Goal: Transaction & Acquisition: Book appointment/travel/reservation

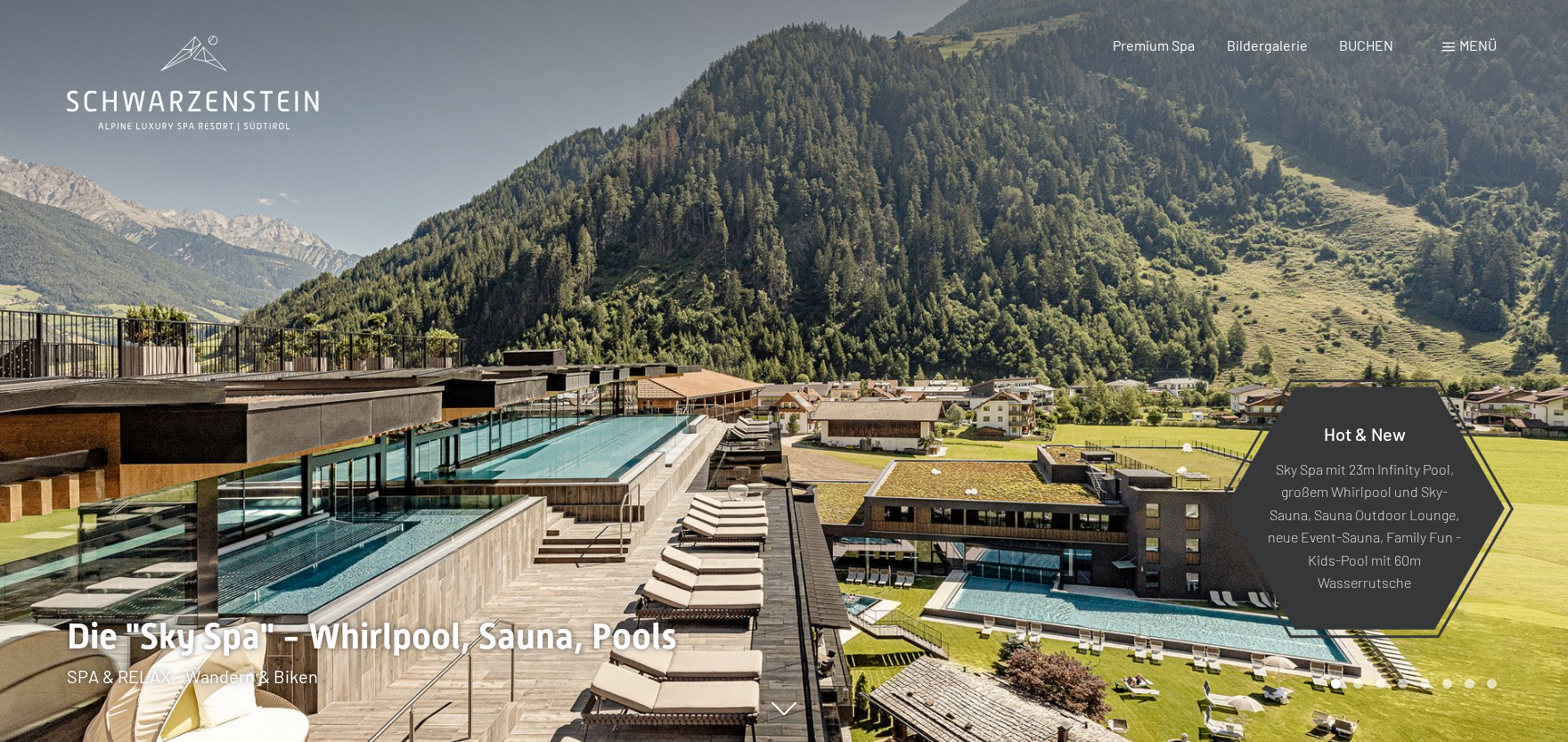
click at [1509, 123] on div at bounding box center [1176, 371] width 784 height 742
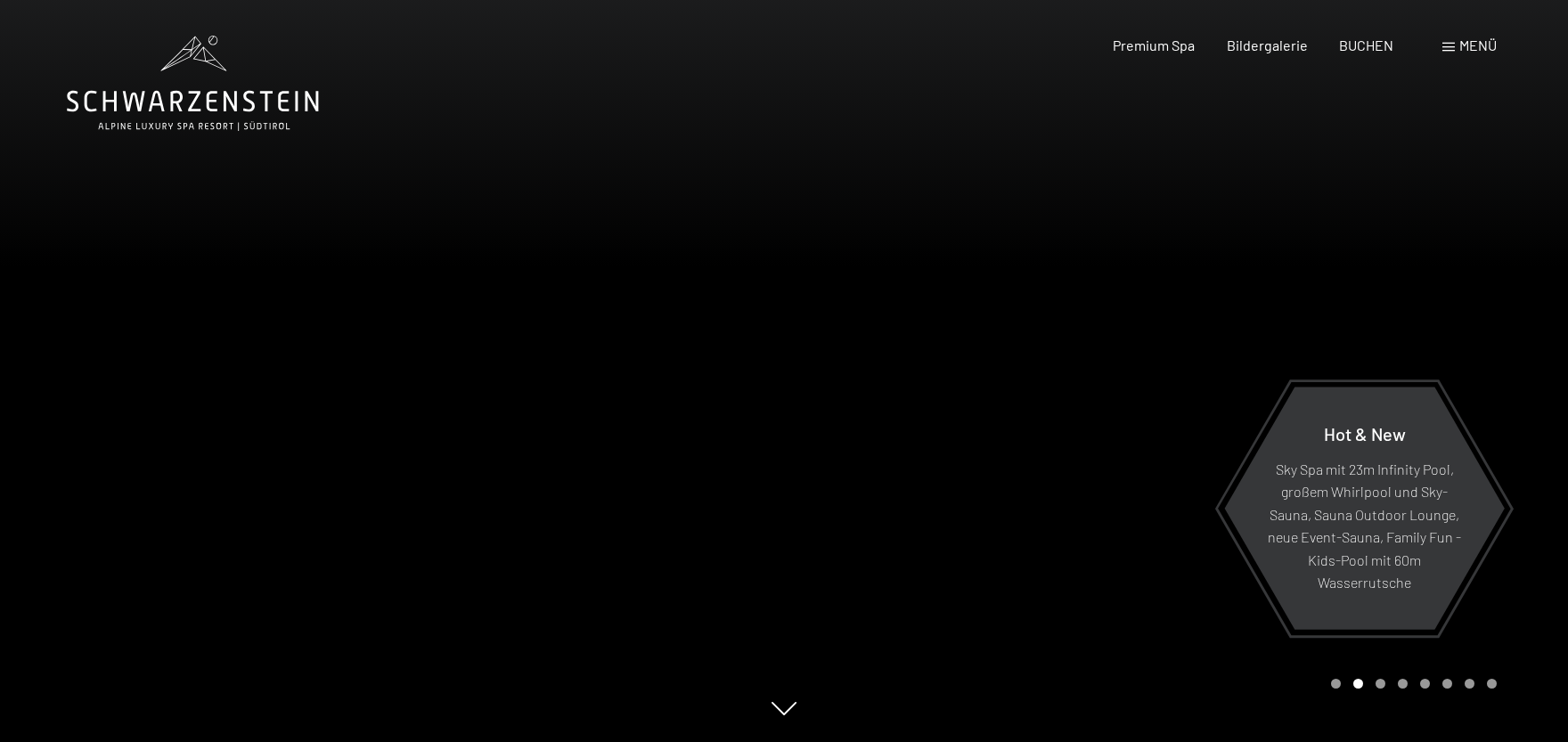
click at [1483, 44] on span "Menü" at bounding box center [1478, 45] width 38 height 17
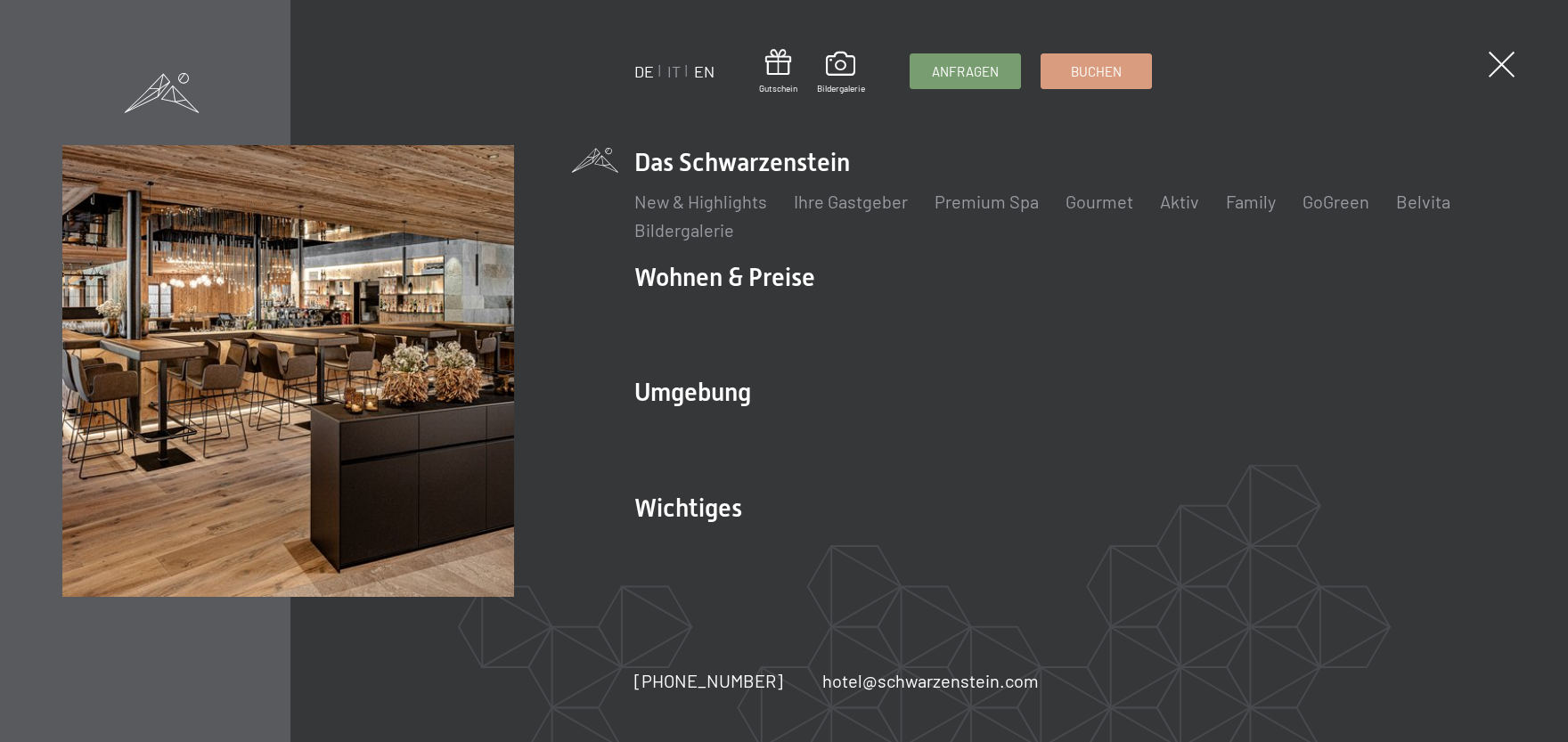
click at [707, 73] on link "EN" at bounding box center [704, 71] width 20 height 19
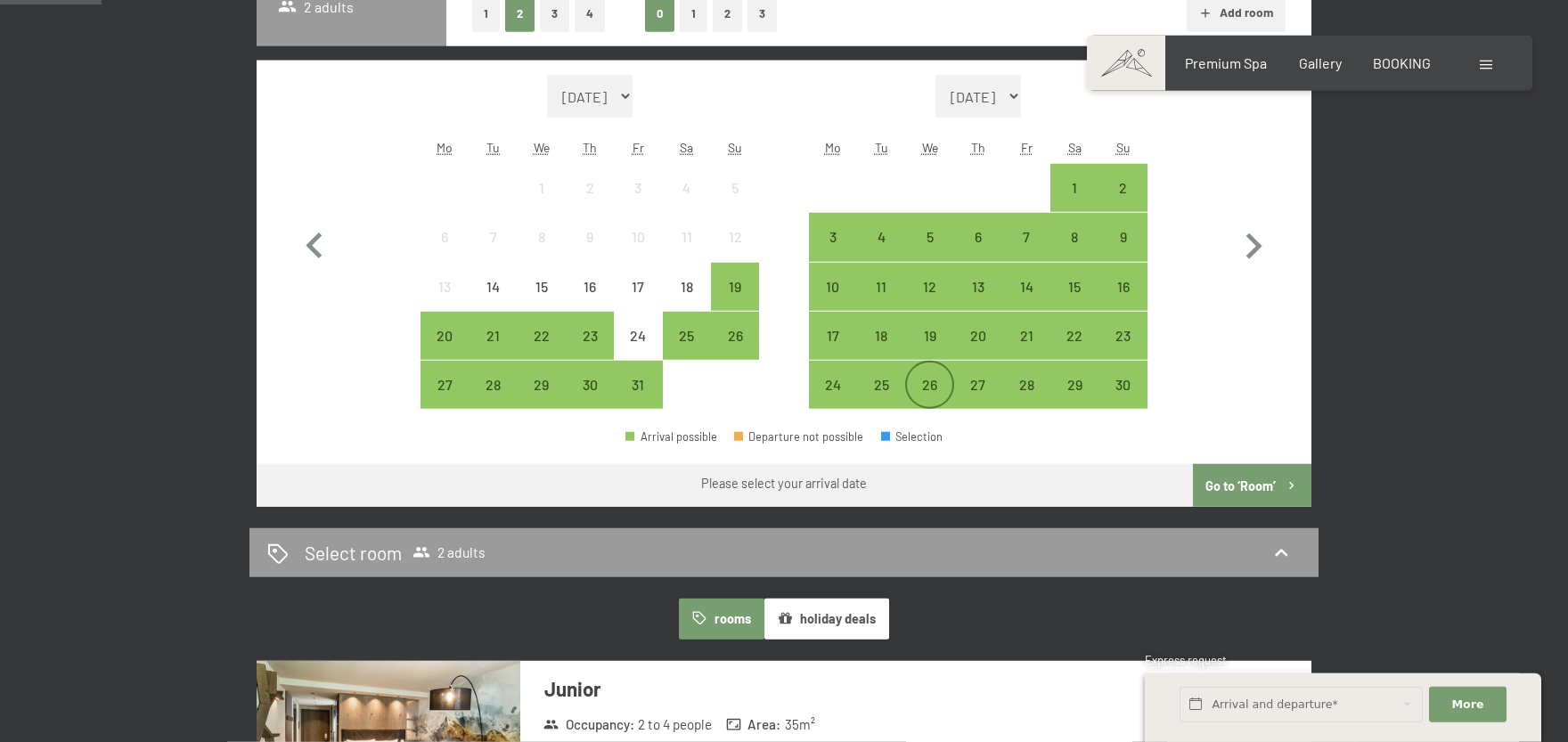
scroll to position [588, 0]
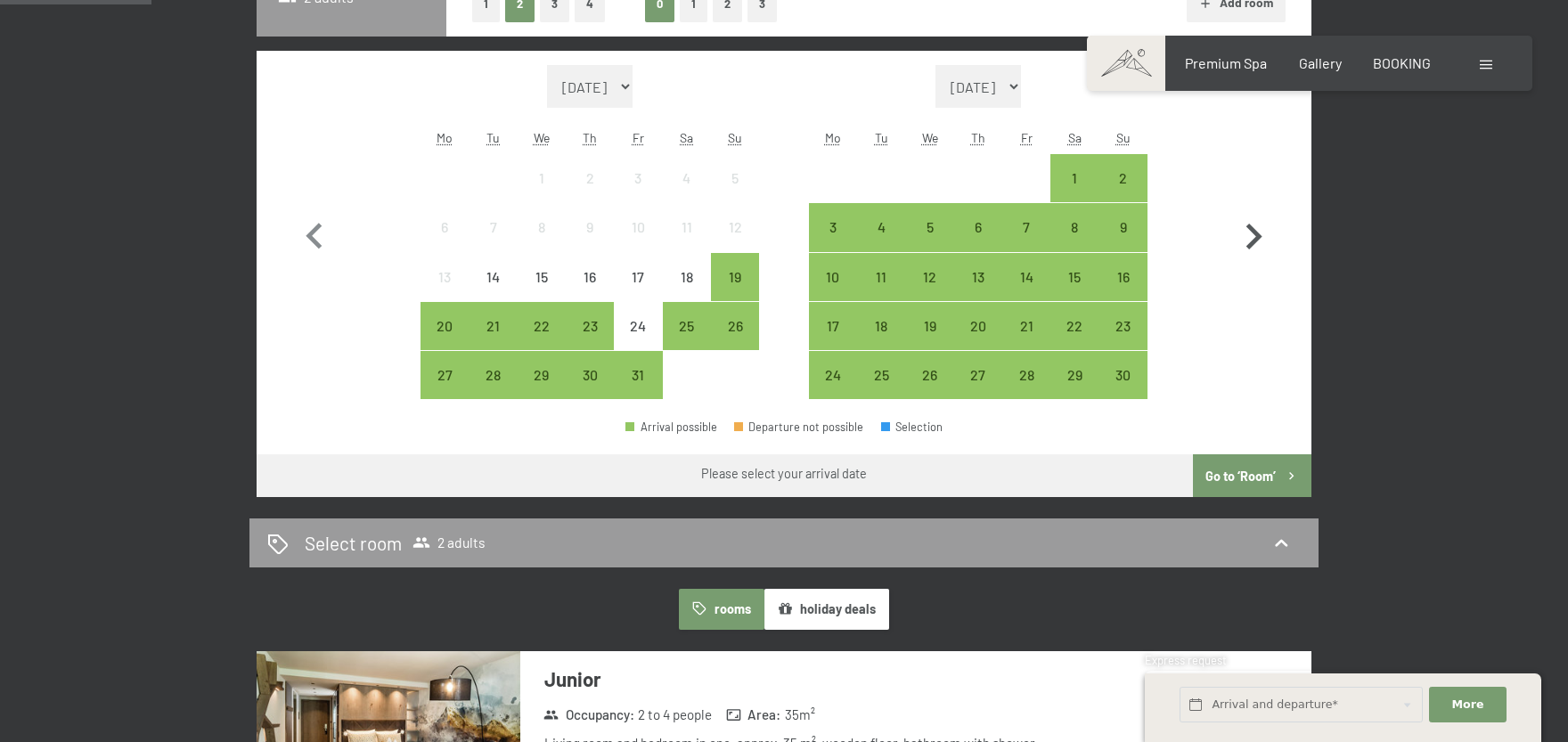
click at [1246, 233] on icon "button" at bounding box center [1254, 237] width 51 height 51
select select "[DATE]"
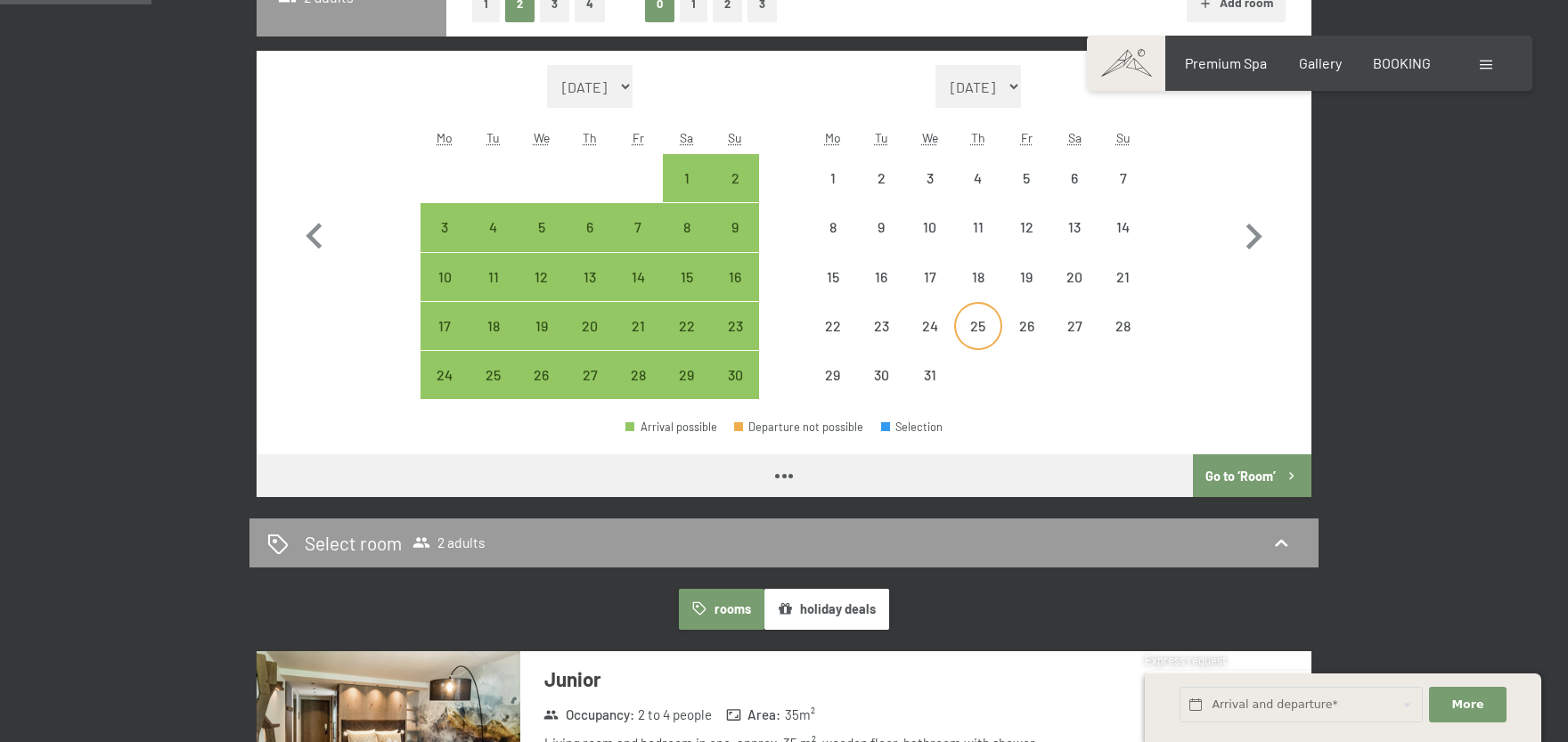
select select "[DATE]"
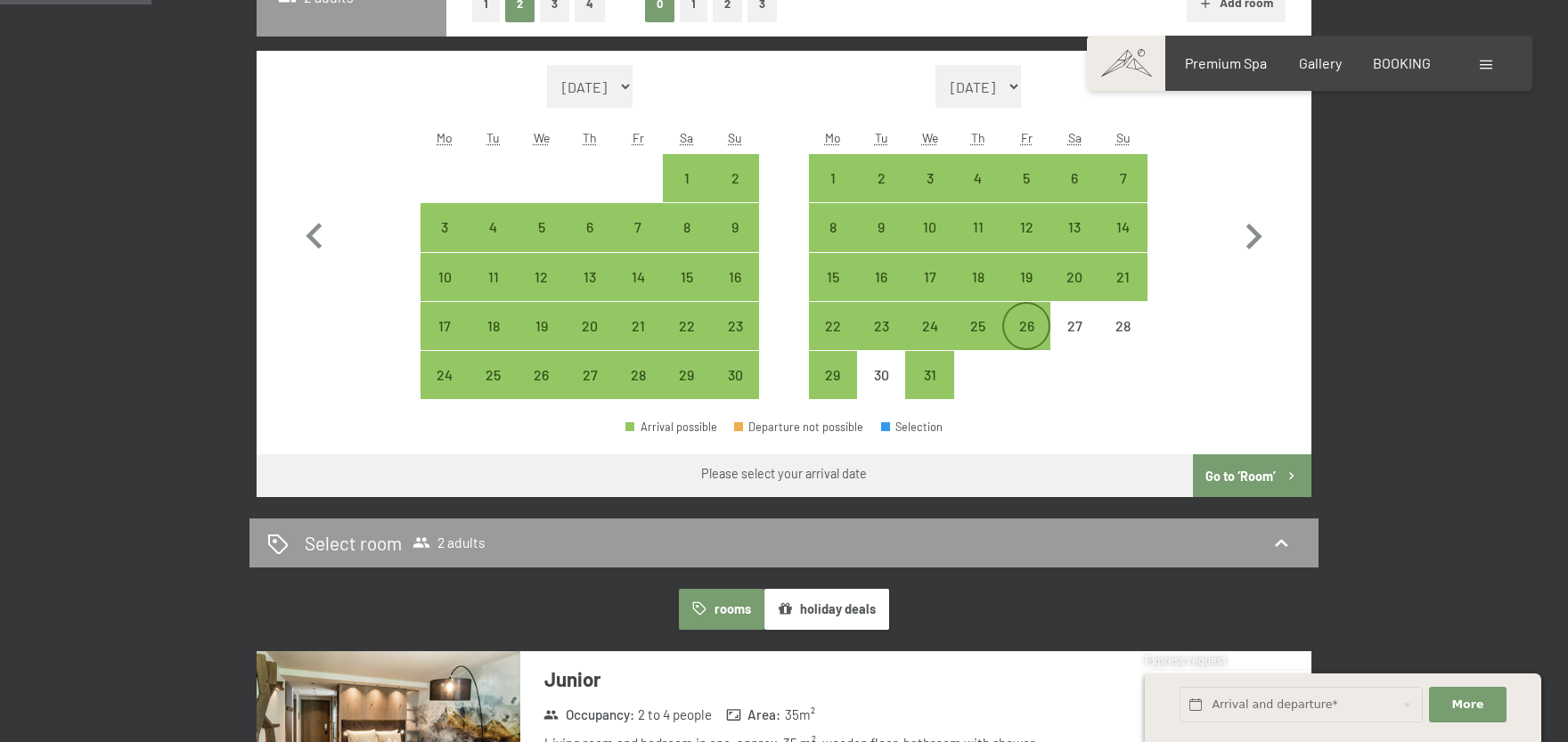
click at [1026, 323] on div "26" at bounding box center [1026, 341] width 44 height 44
select select "[DATE]"
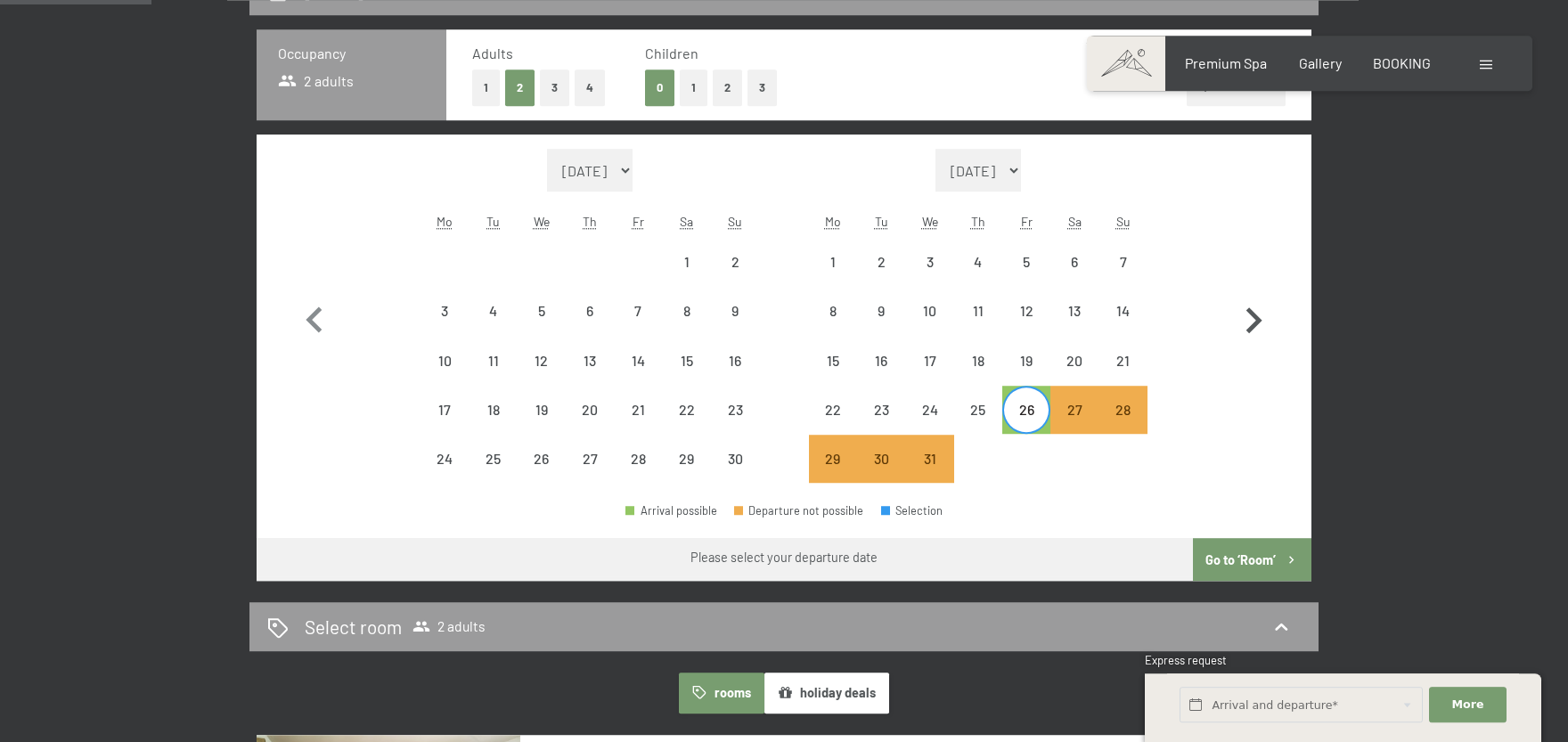
scroll to position [392, 0]
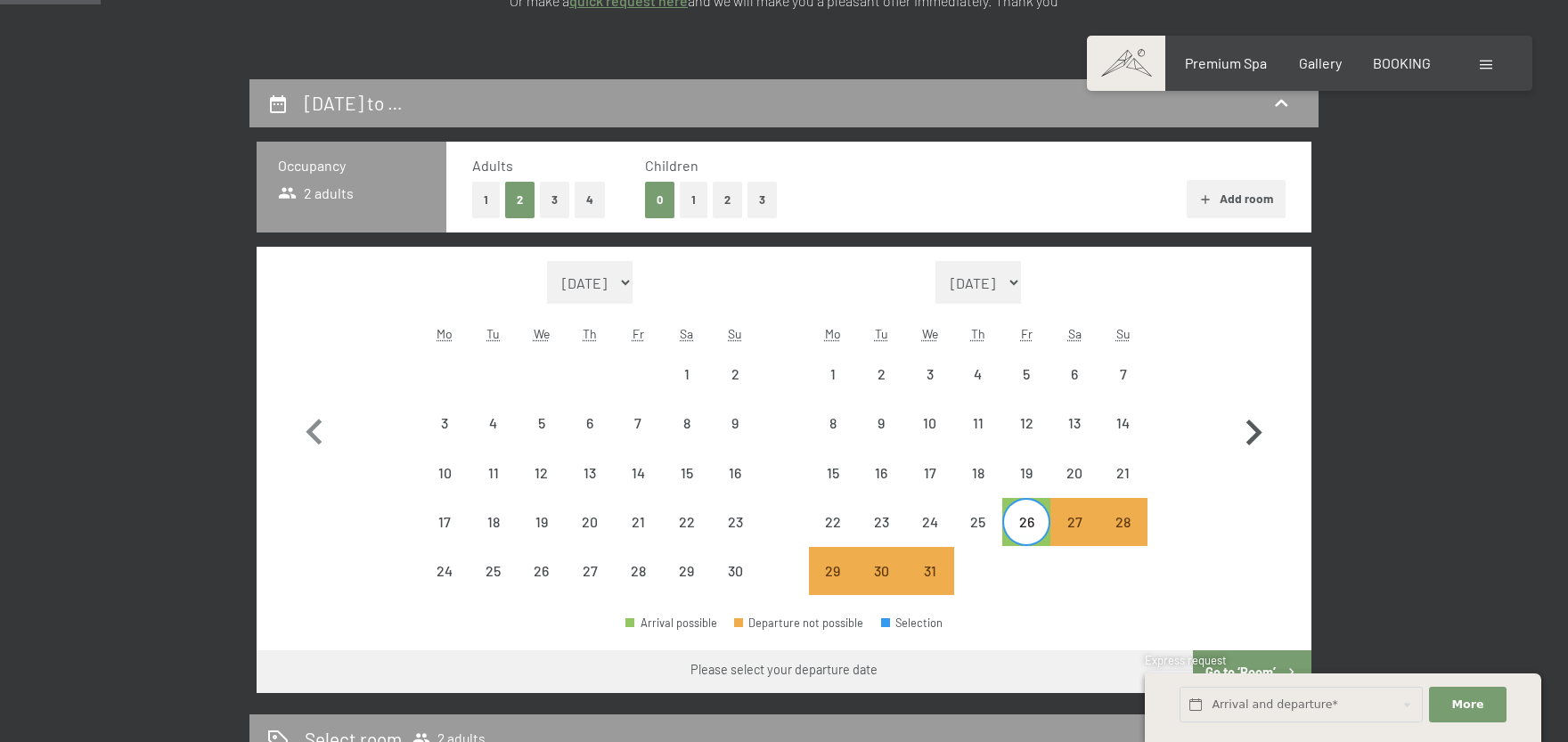
click at [1249, 431] on icon "button" at bounding box center [1254, 433] width 51 height 51
select select "[DATE]"
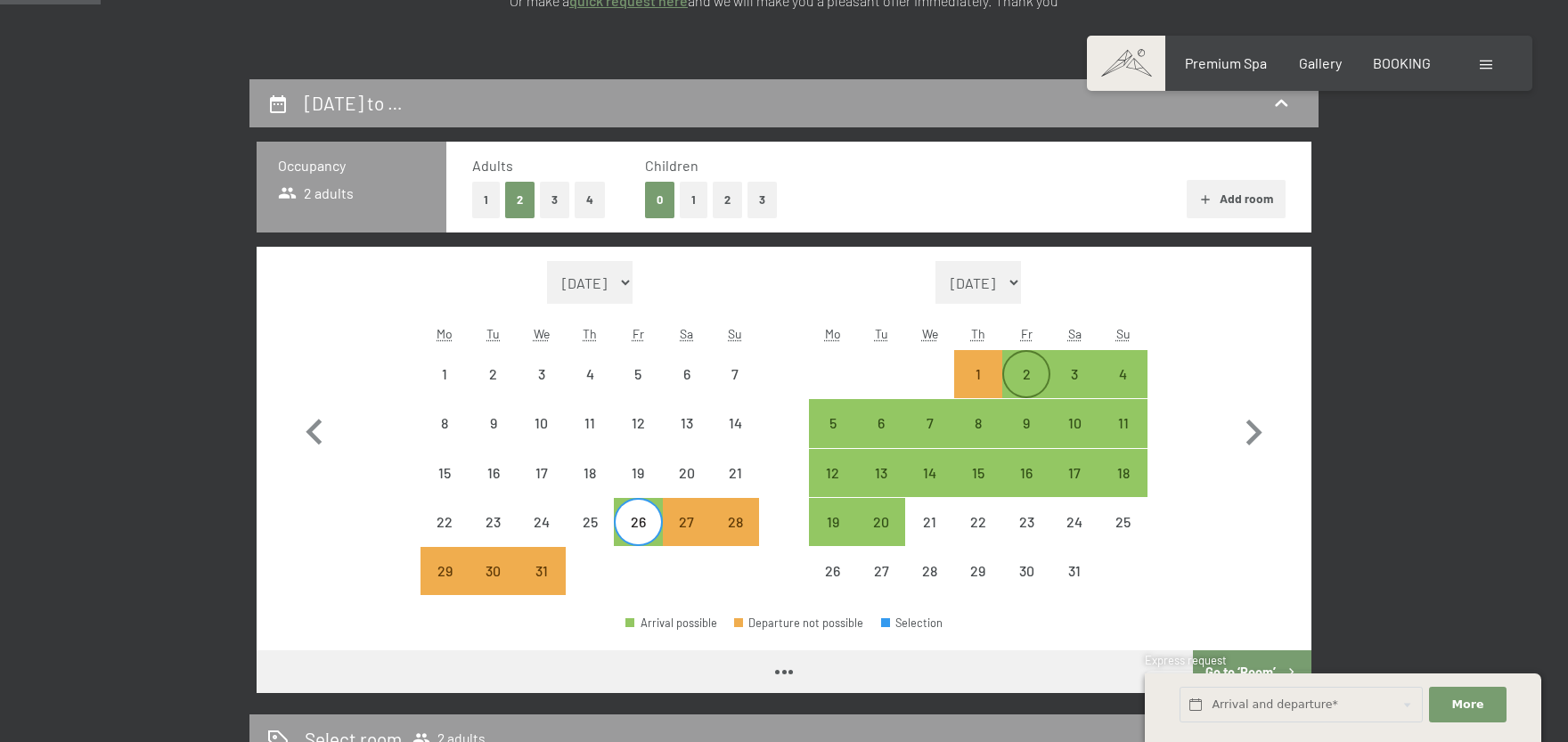
select select "[DATE]"
click at [1019, 378] on div "2" at bounding box center [1026, 389] width 44 height 44
select select "[DATE]"
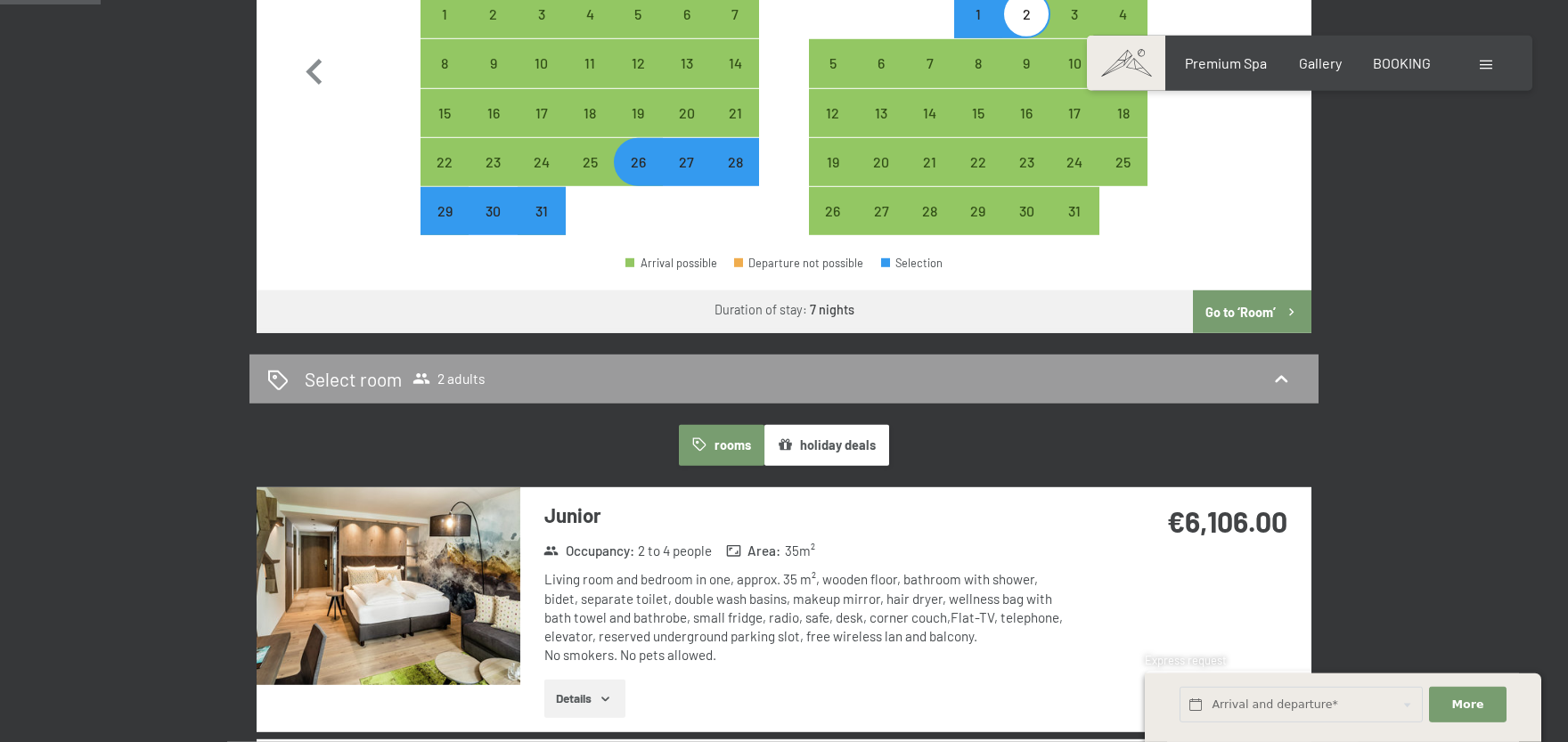
scroll to position [784, 0]
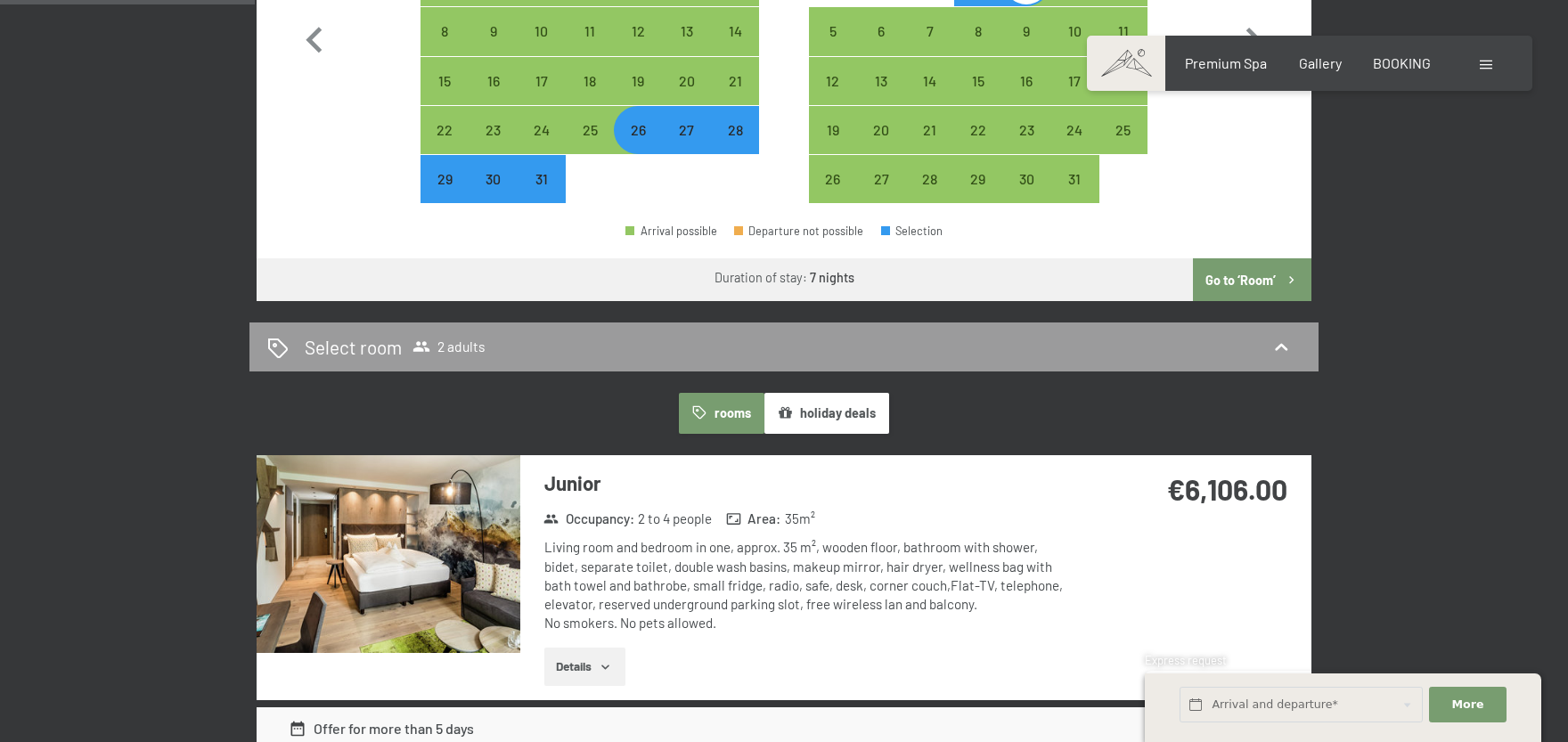
click at [1260, 285] on button "Go to ‘Room’" at bounding box center [1252, 280] width 119 height 43
select select "[DATE]"
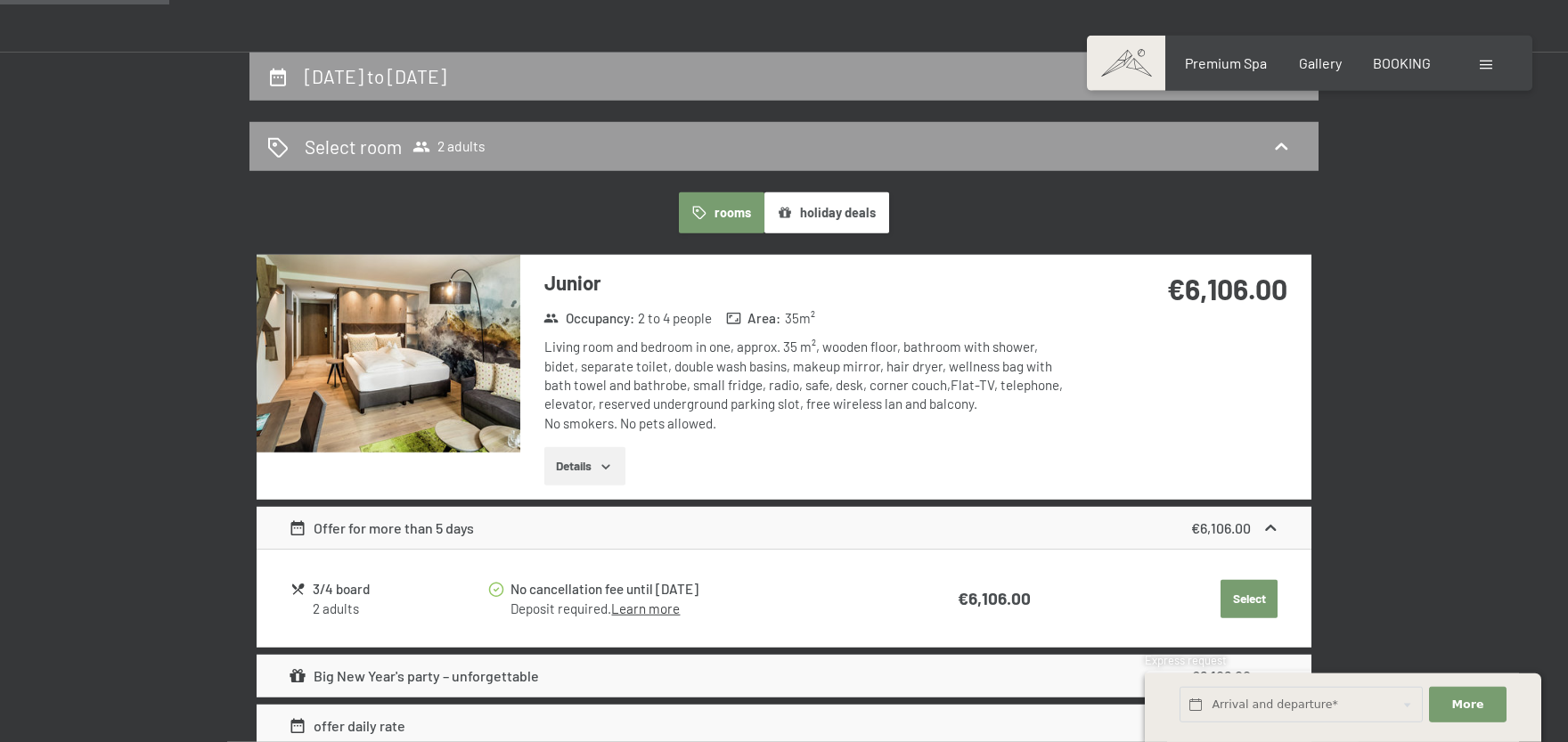
scroll to position [471, 0]
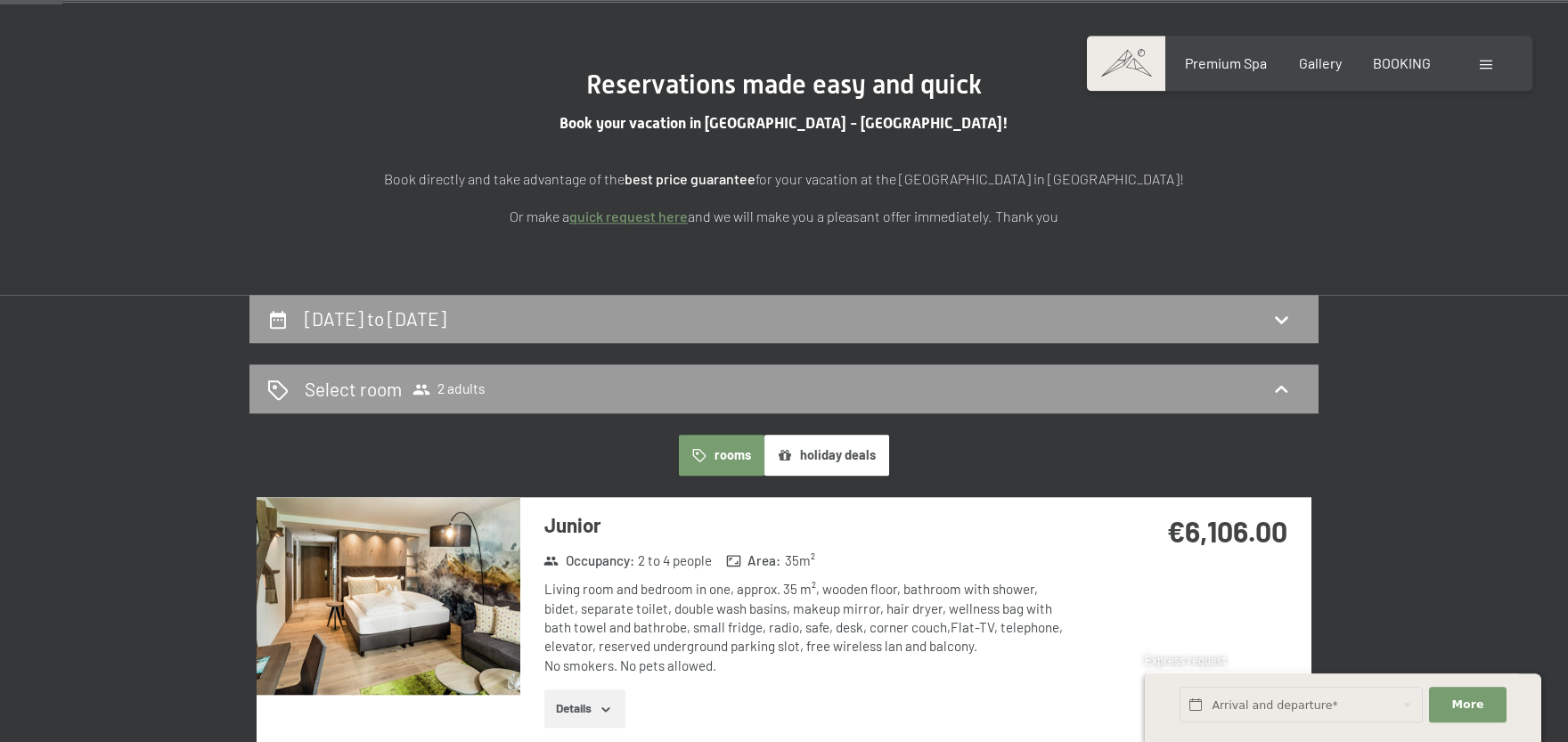
scroll to position [0, 0]
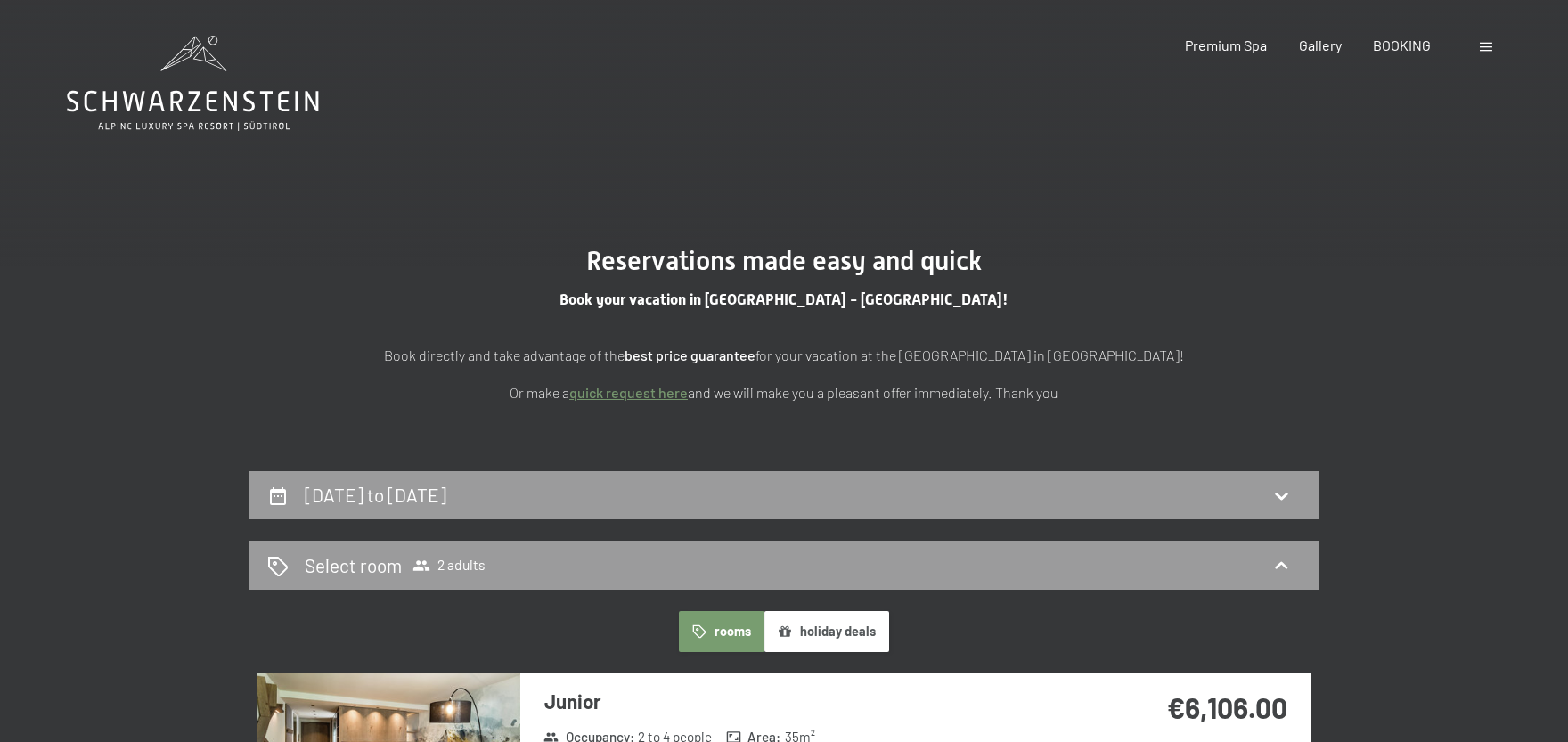
click at [1430, 330] on section "Reservations made easy and quick Book your vacation in South Tyrol - Italy! Boo…" at bounding box center [784, 325] width 1568 height 293
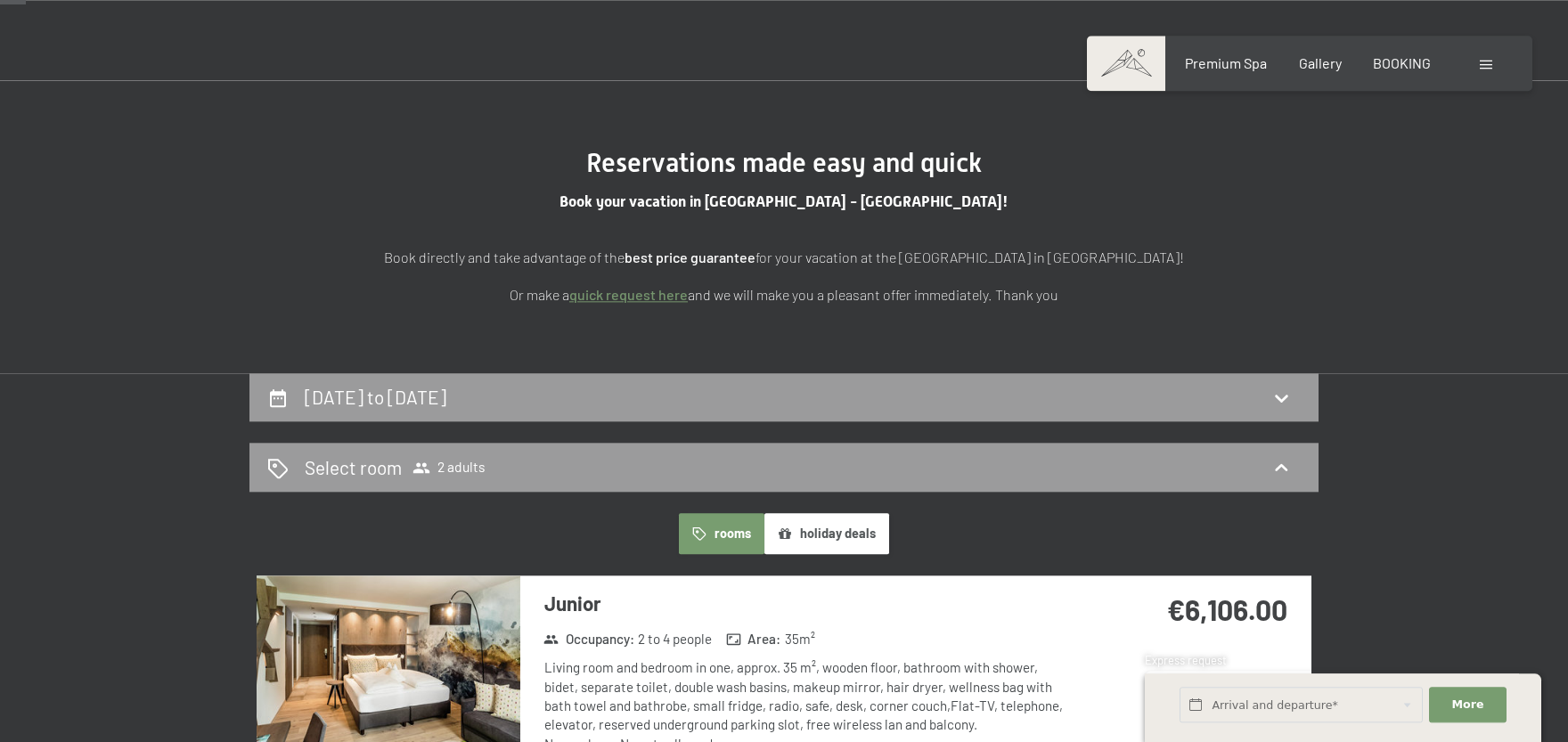
scroll to position [196, 0]
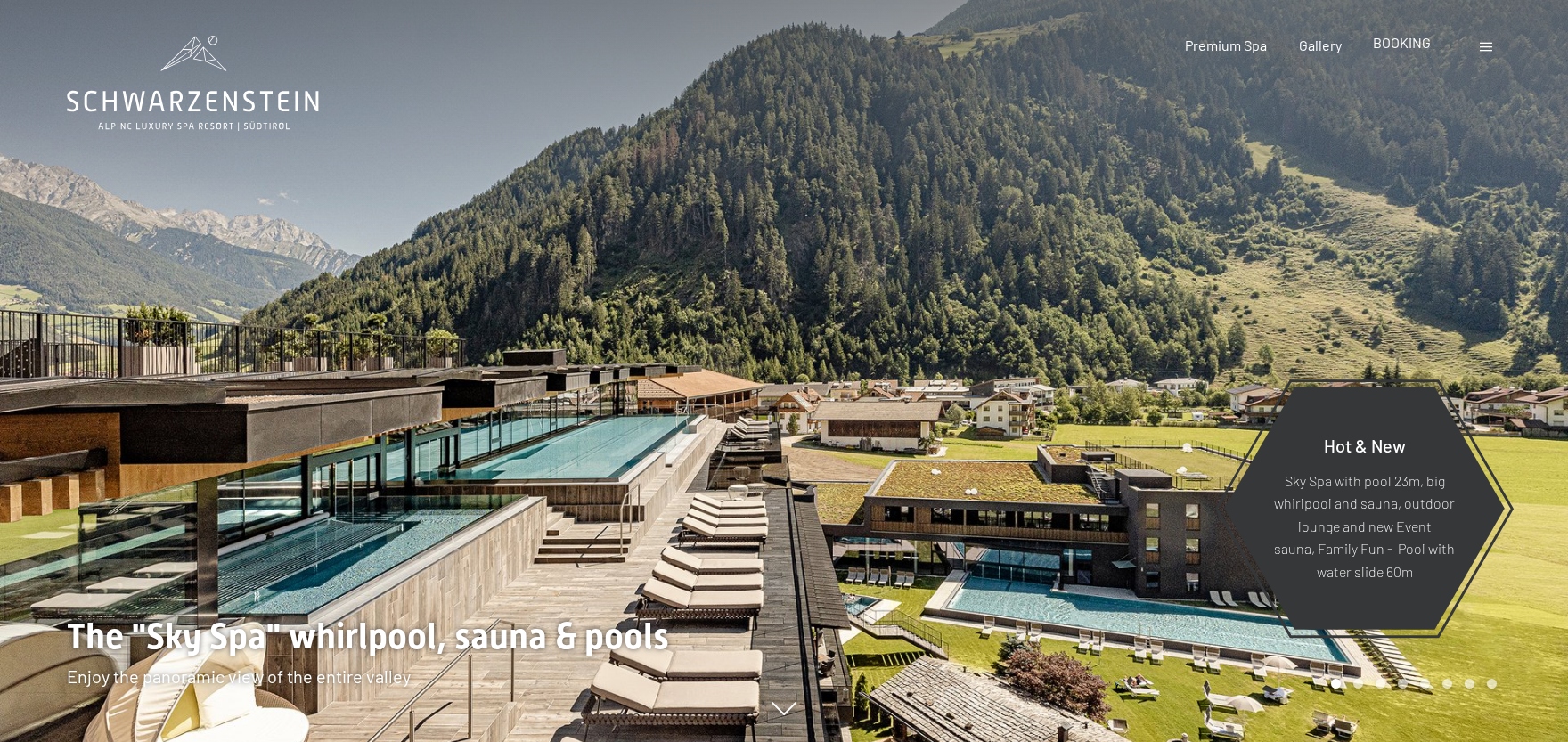
click at [1411, 40] on span "BOOKING" at bounding box center [1402, 42] width 58 height 17
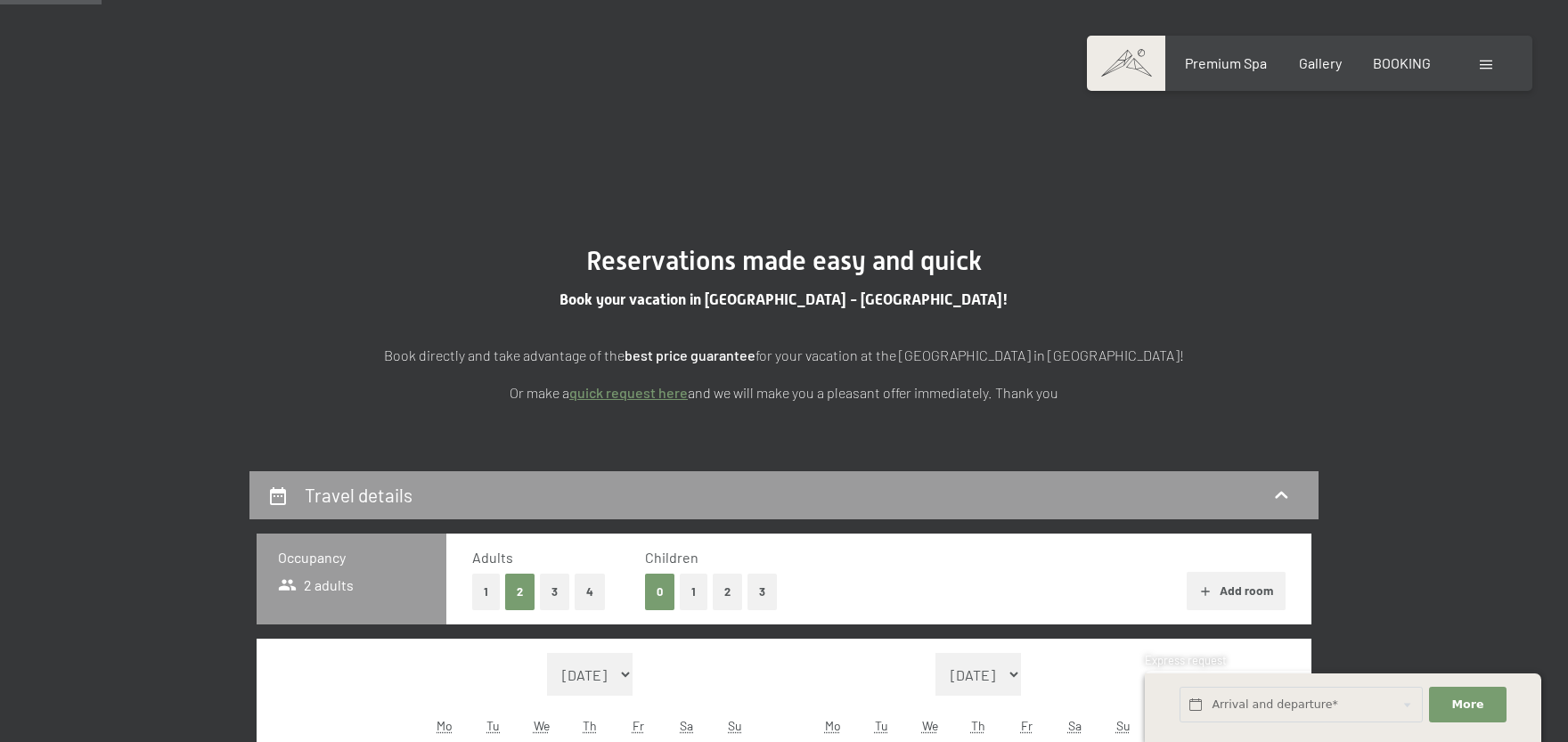
scroll to position [392, 0]
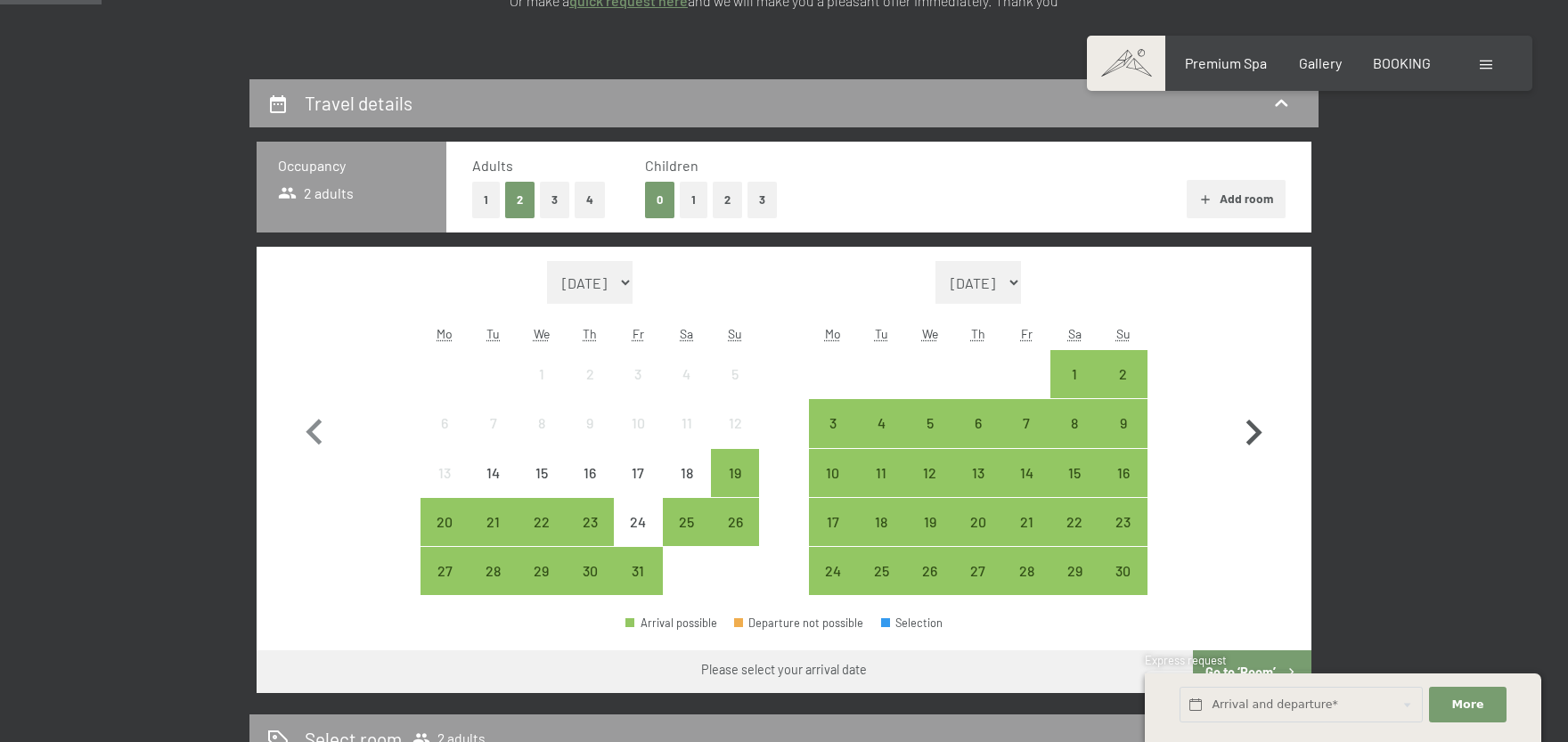
click at [1257, 444] on icon "button" at bounding box center [1254, 433] width 51 height 51
select select "2025-11-01"
select select "2025-12-01"
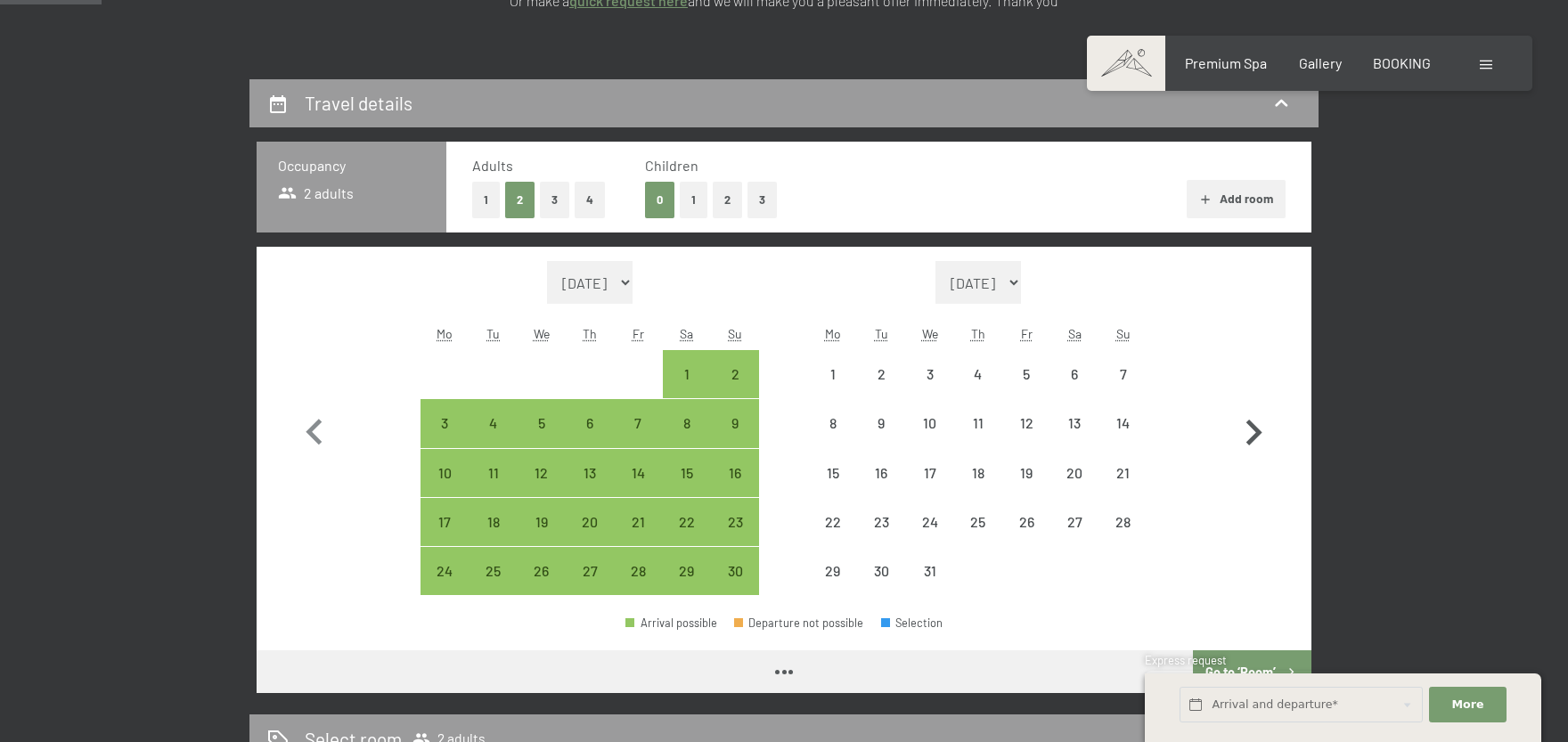
select select "2025-11-01"
select select "2025-12-01"
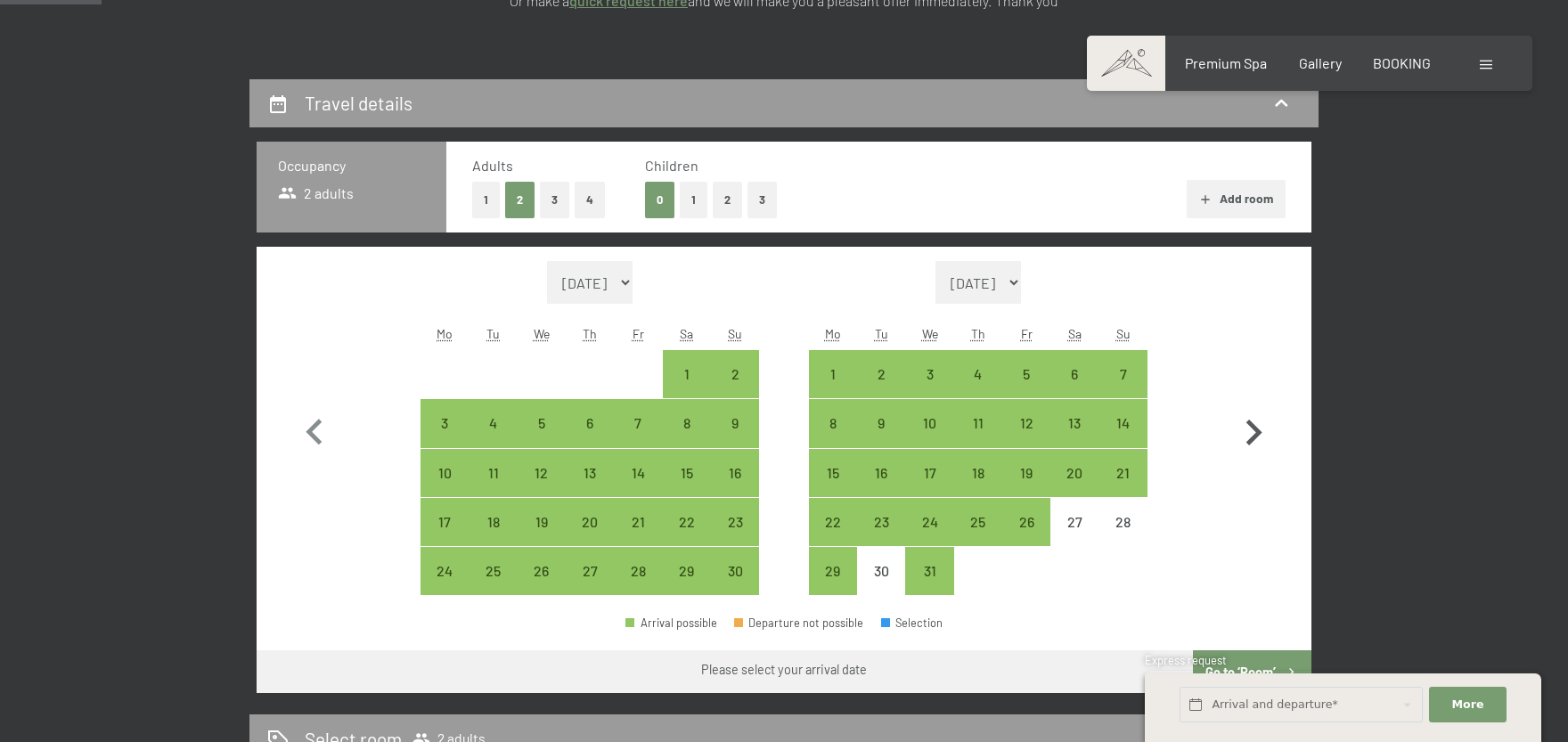
click at [1257, 444] on icon "button" at bounding box center [1254, 433] width 51 height 51
select select "2025-12-01"
select select "[DATE]"
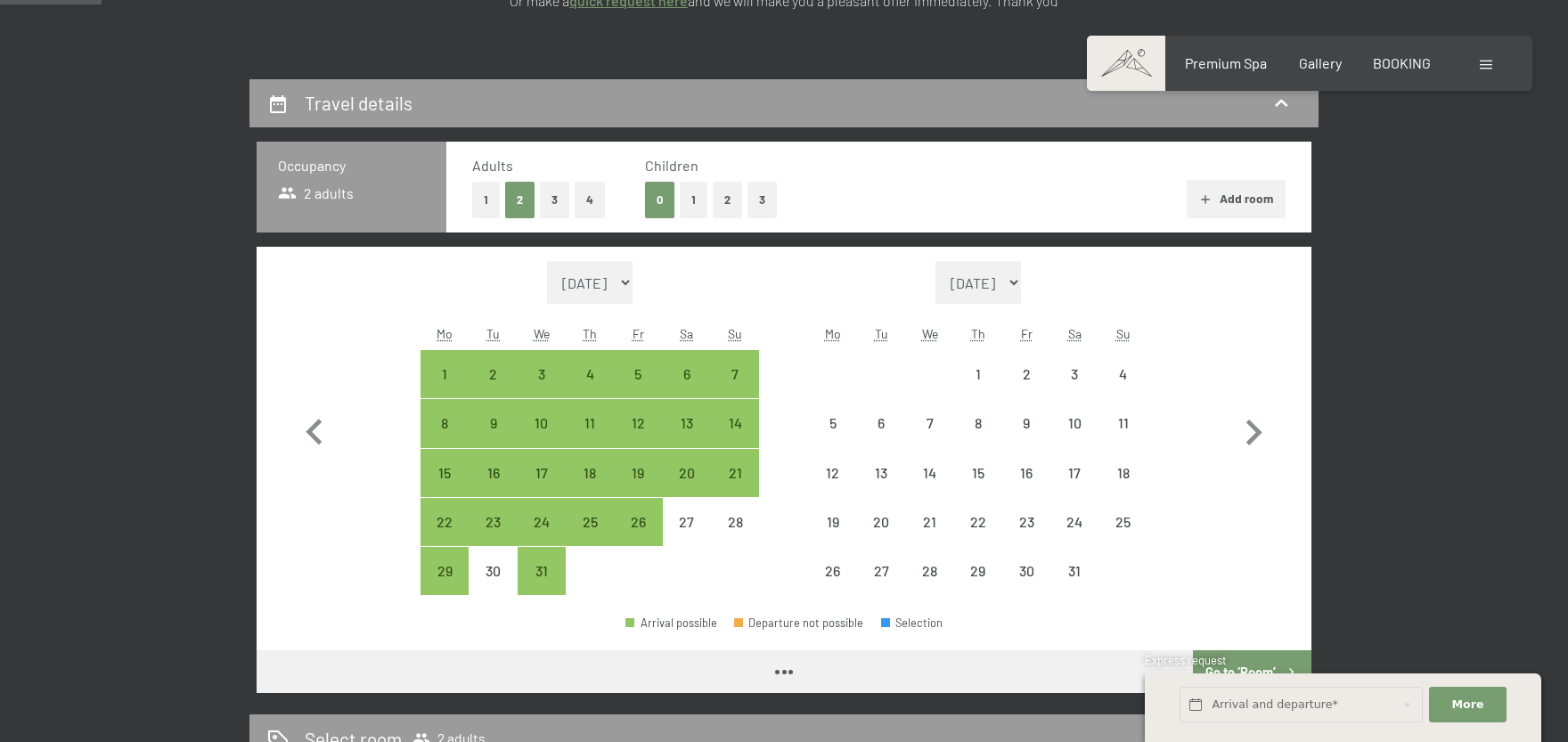
select select "[DATE]"
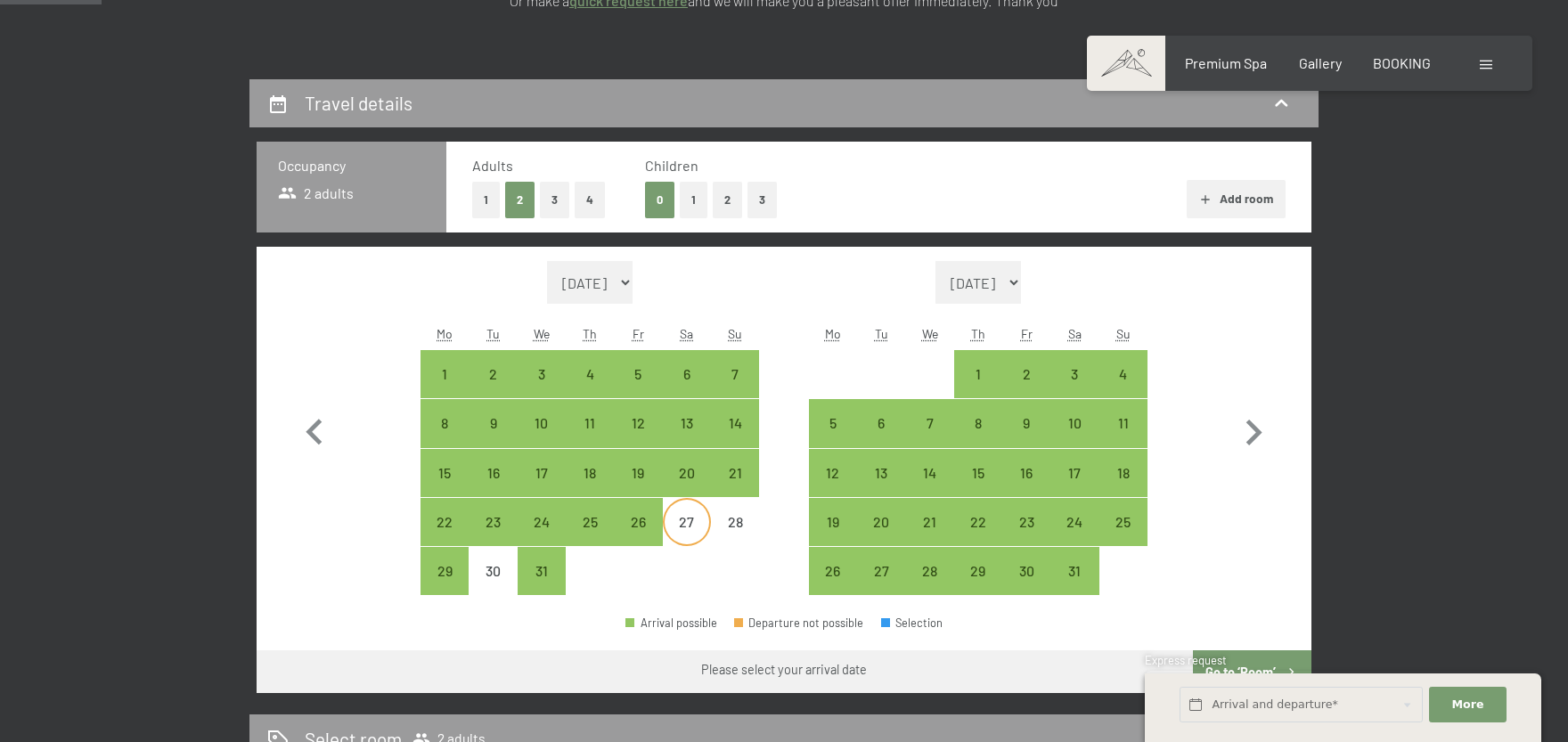
click at [682, 521] on div "27" at bounding box center [687, 537] width 44 height 44
select select "[DATE]"
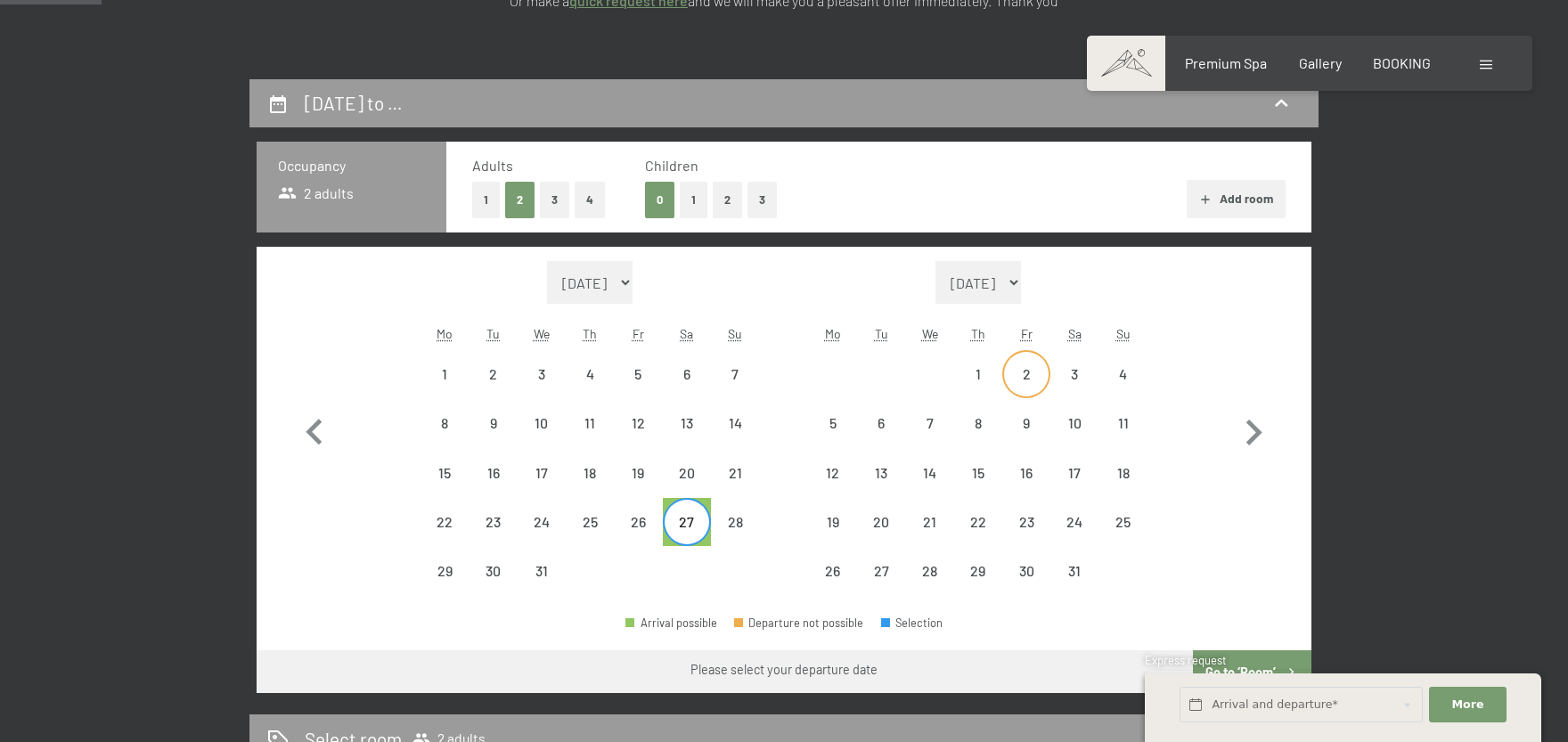
click at [1023, 380] on div "2" at bounding box center [1026, 389] width 44 height 44
select select "[DATE]"
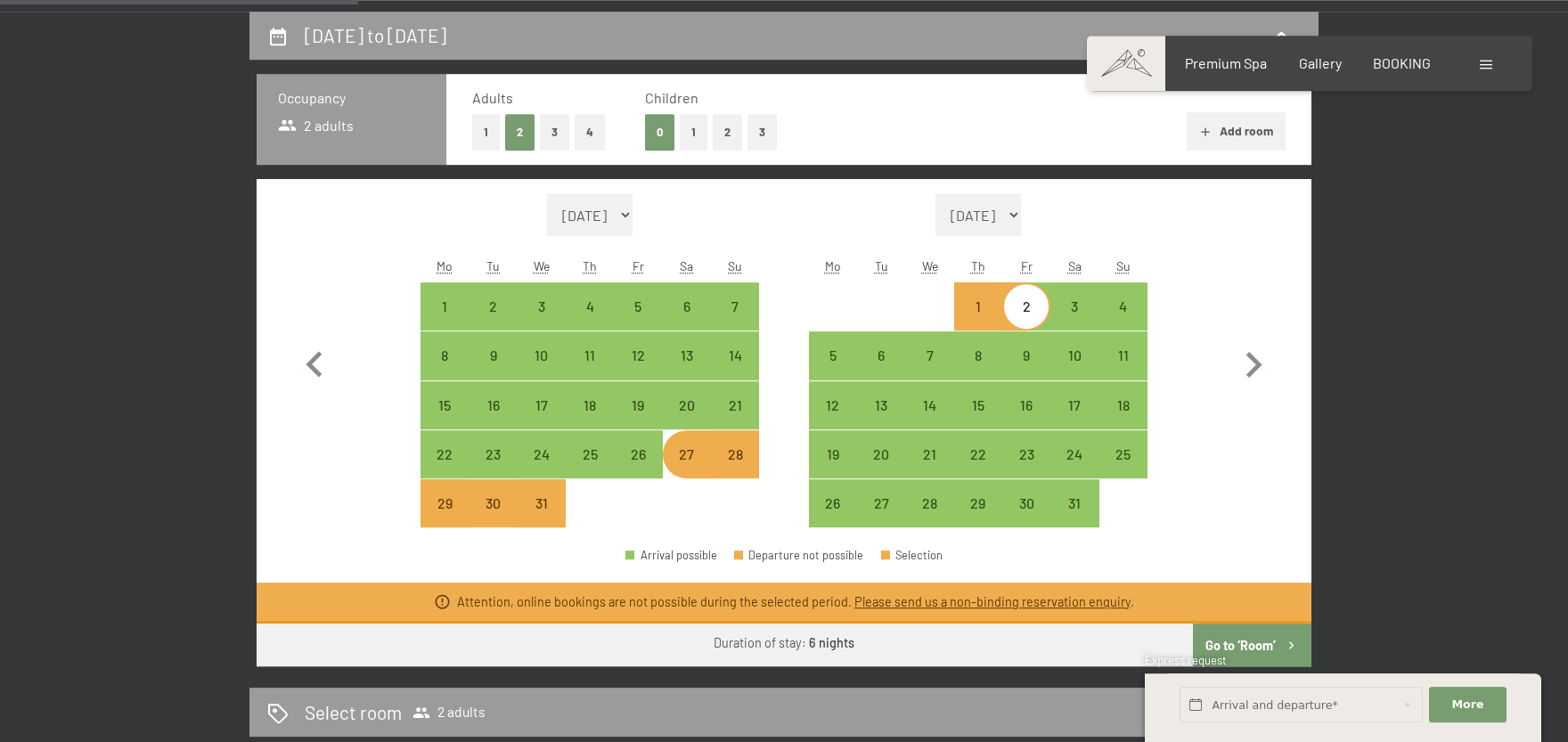
scroll to position [490, 0]
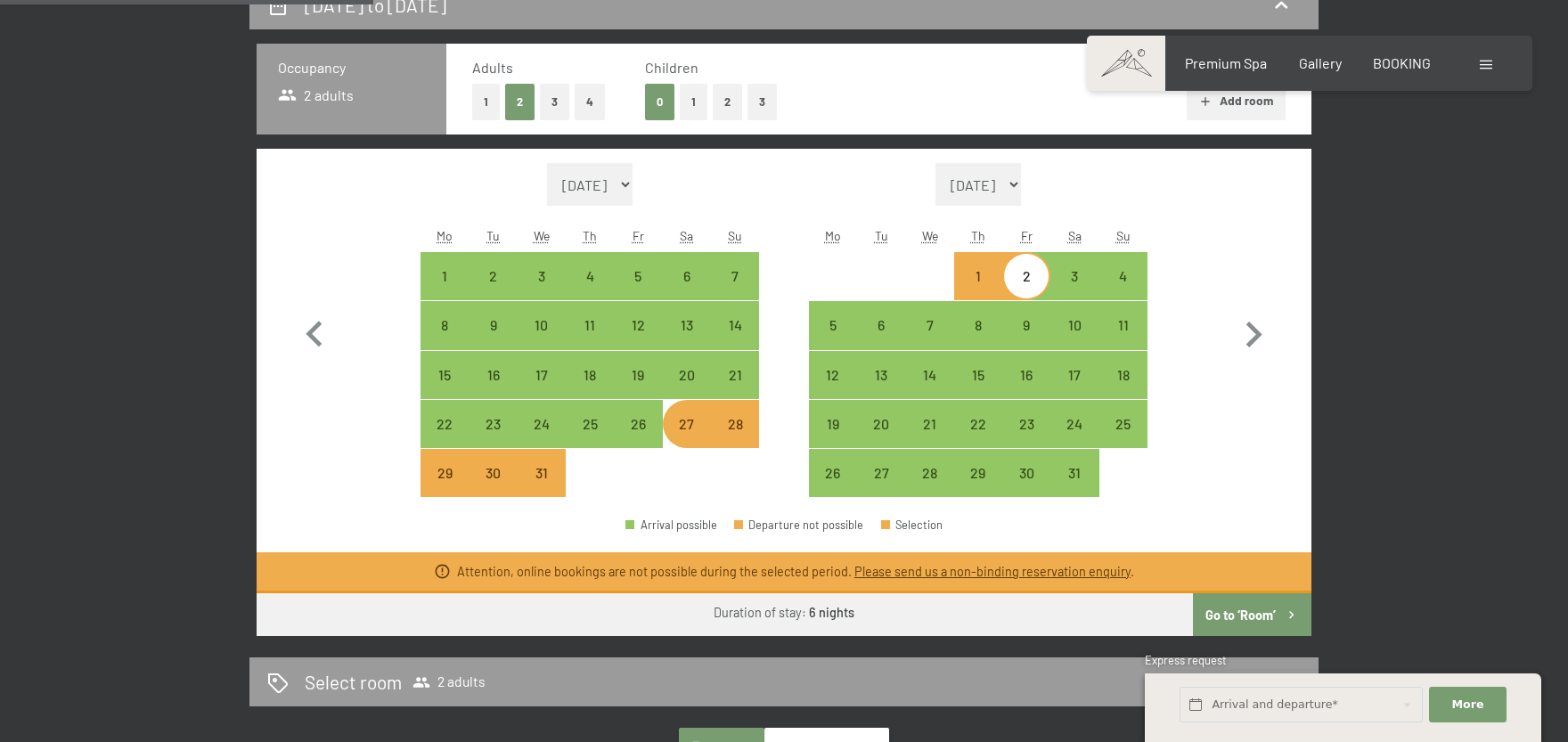
click at [642, 425] on span "Consent to marketing activities*" at bounding box center [713, 423] width 201 height 17
click at [604, 425] on input "Consent to marketing activities*" at bounding box center [595, 423] width 17 height 17
click at [652, 427] on span "Consent to marketing activities*" at bounding box center [713, 423] width 201 height 17
click at [604, 427] on input "Consent to marketing activities*" at bounding box center [595, 423] width 17 height 17
click at [639, 428] on span "Consent to marketing activities*" at bounding box center [713, 423] width 201 height 17
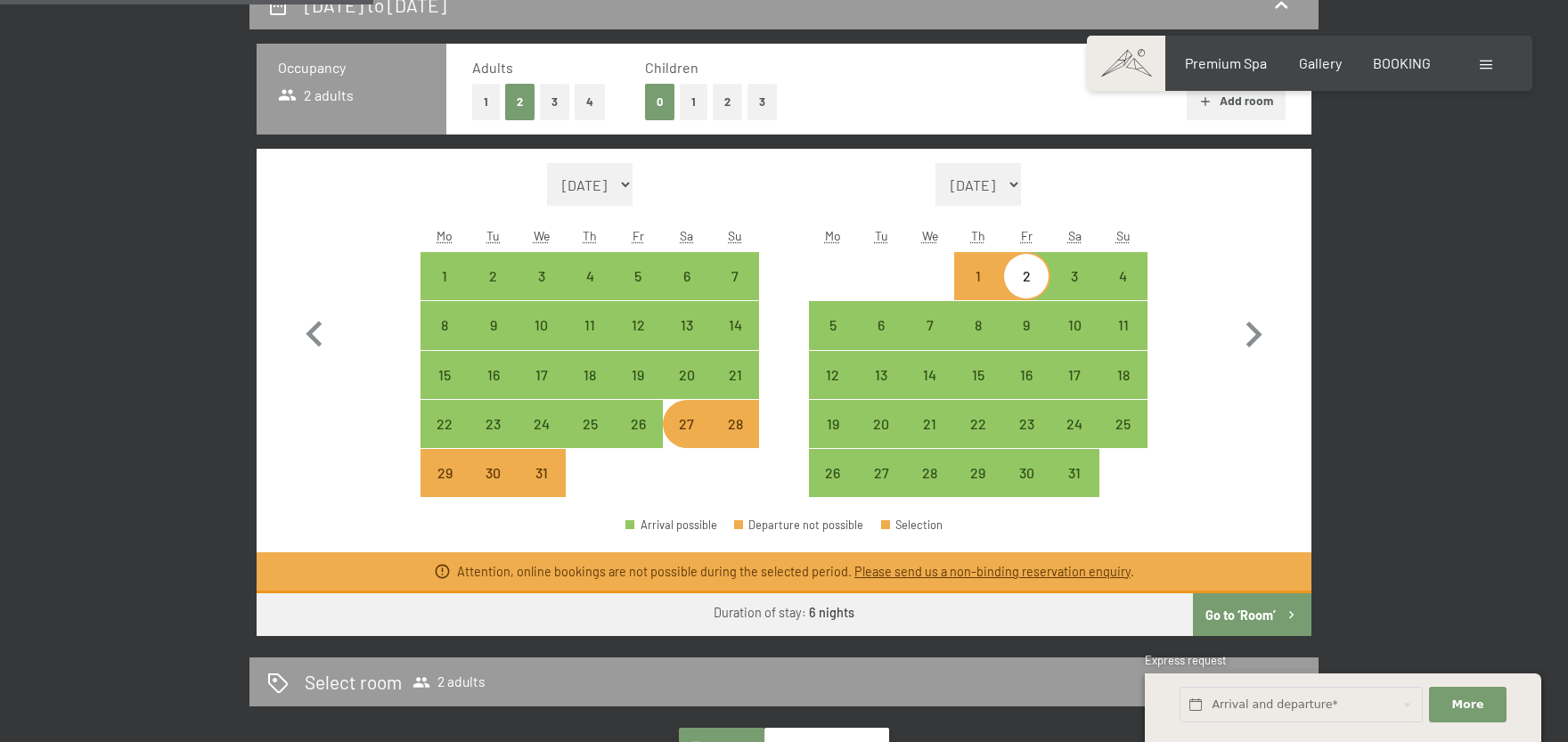
click at [604, 428] on input "Consent to marketing activities*" at bounding box center [595, 423] width 17 height 17
checkbox input "false"
drag, startPoint x: 1369, startPoint y: 275, endPoint x: 1074, endPoint y: 280, distance: 295.0
click at [1369, 274] on div "27th December to 2nd January 2026 Occupancy 2 adults Adults 1 2 3 4 Children 0 …" at bounding box center [784, 539] width 1216 height 1114
click at [1062, 277] on div "3" at bounding box center [1074, 291] width 44 height 44
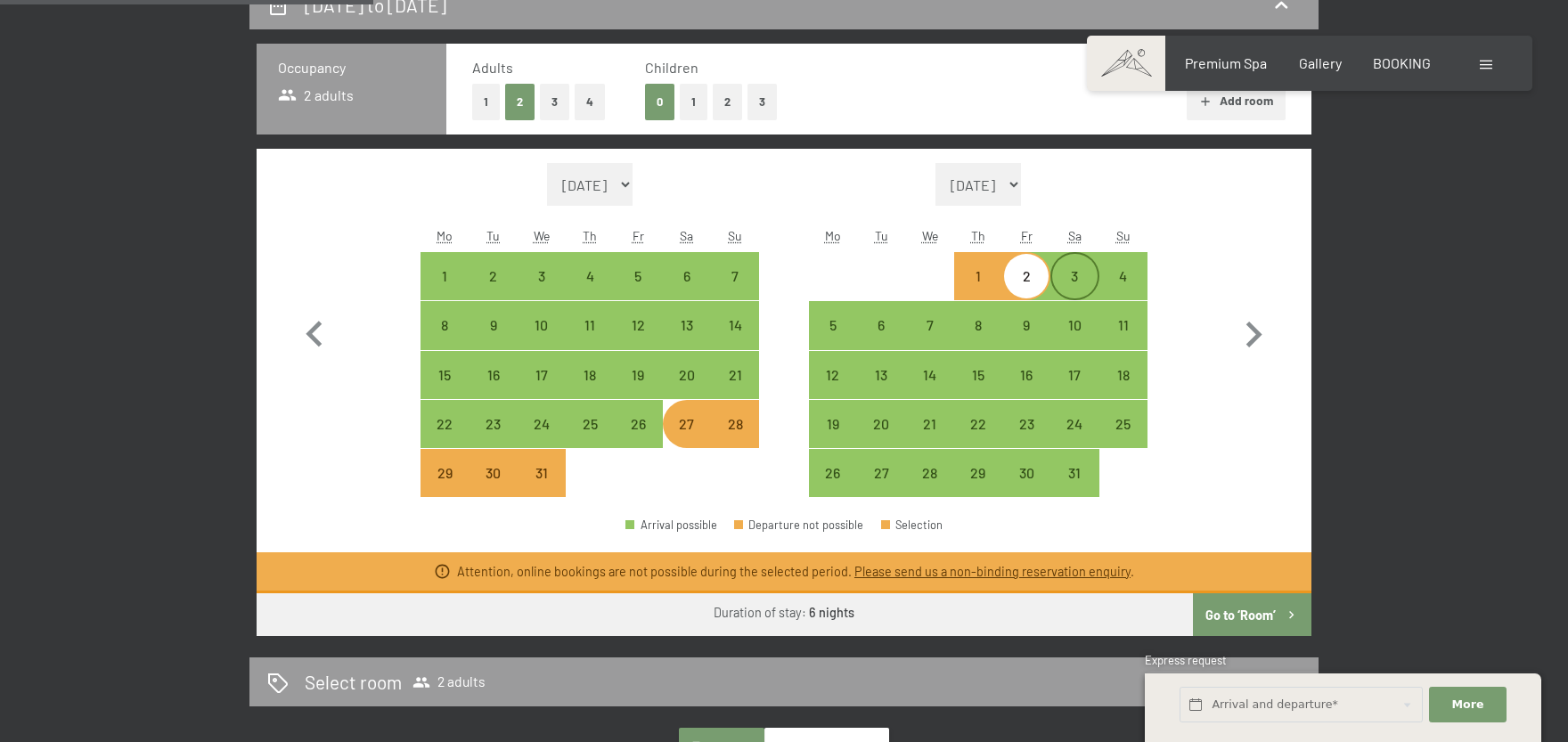
select select "[DATE]"
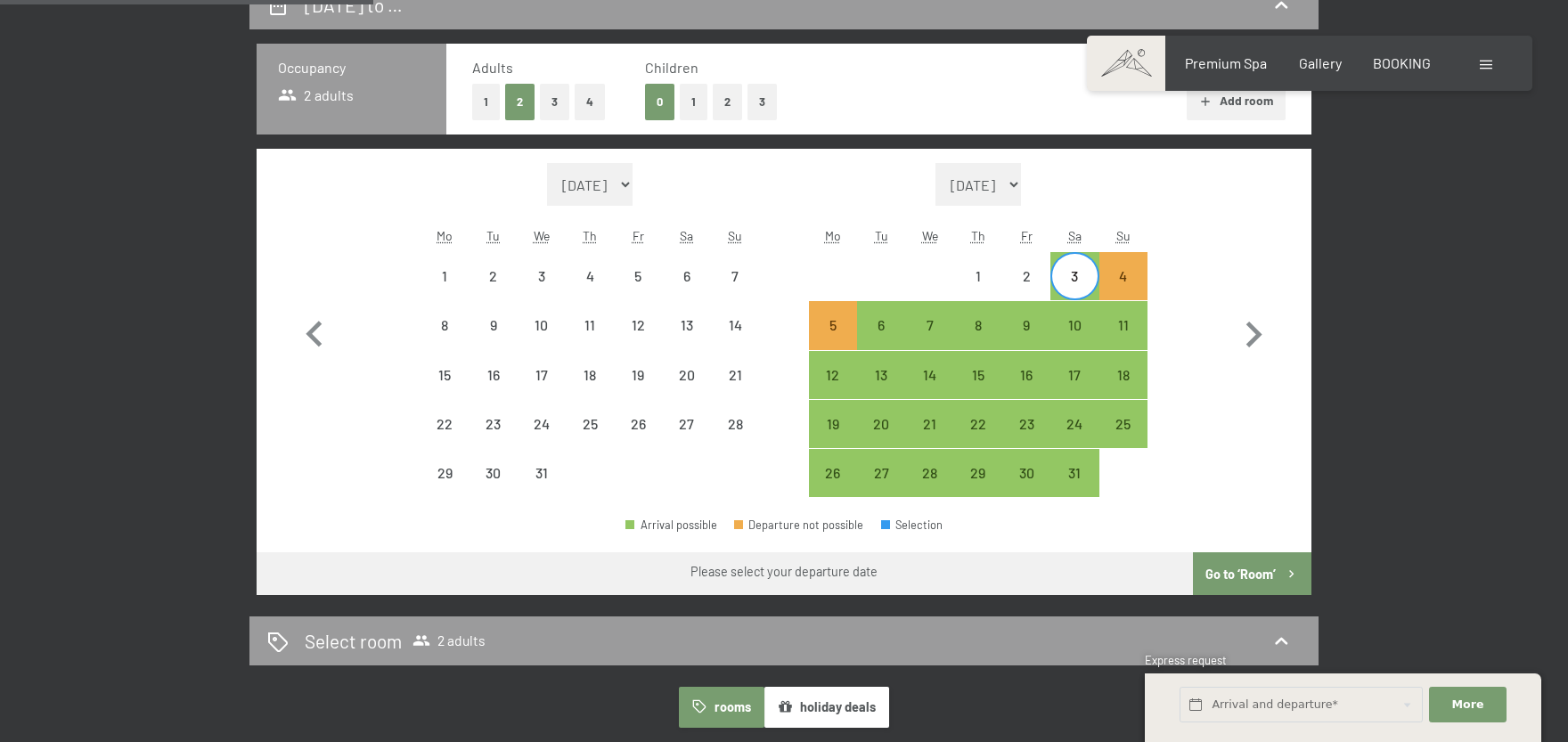
click at [633, 424] on span "Consent to marketing activities*" at bounding box center [713, 423] width 201 height 17
click at [604, 424] on input "Consent to marketing activities*" at bounding box center [595, 423] width 17 height 17
checkbox input "false"
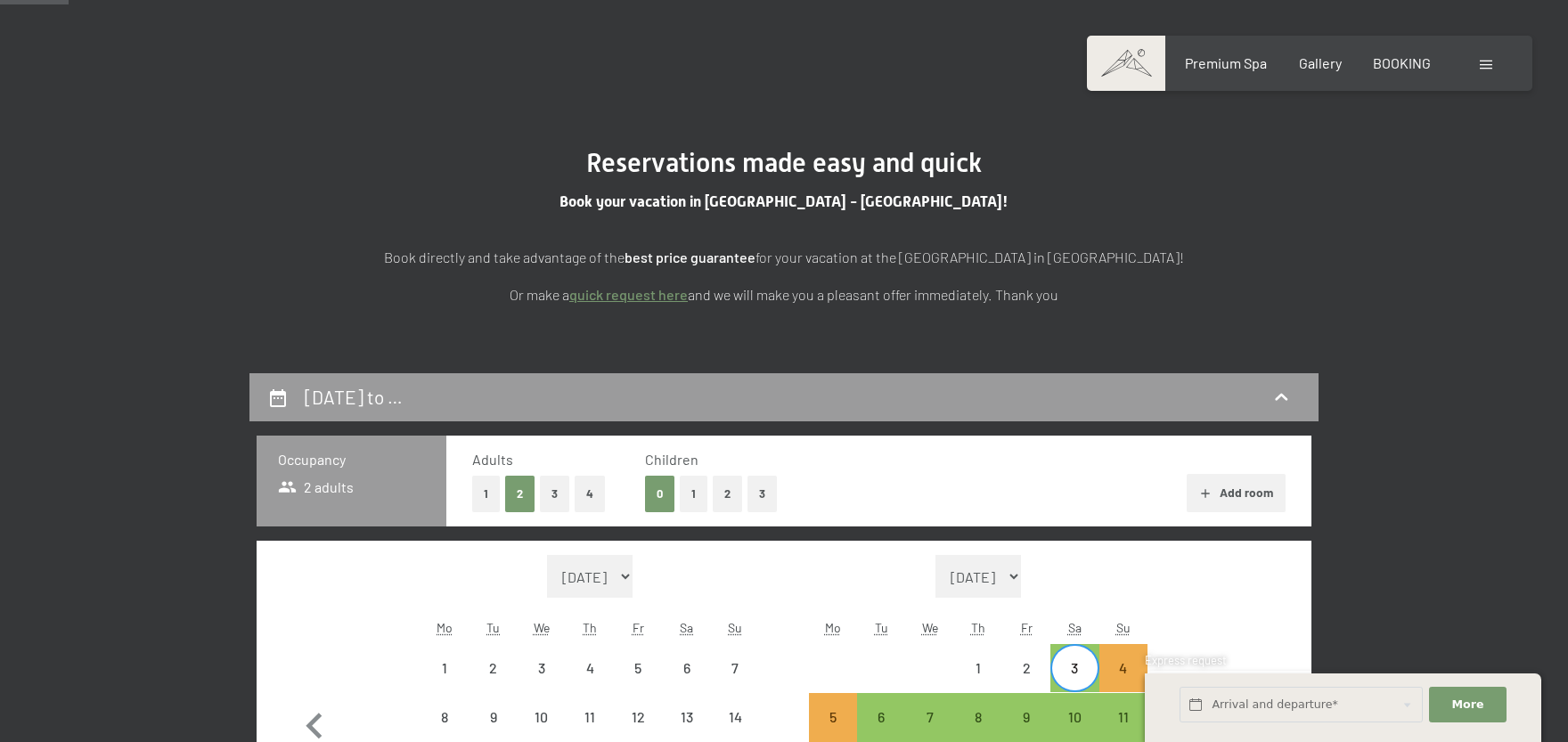
scroll to position [392, 0]
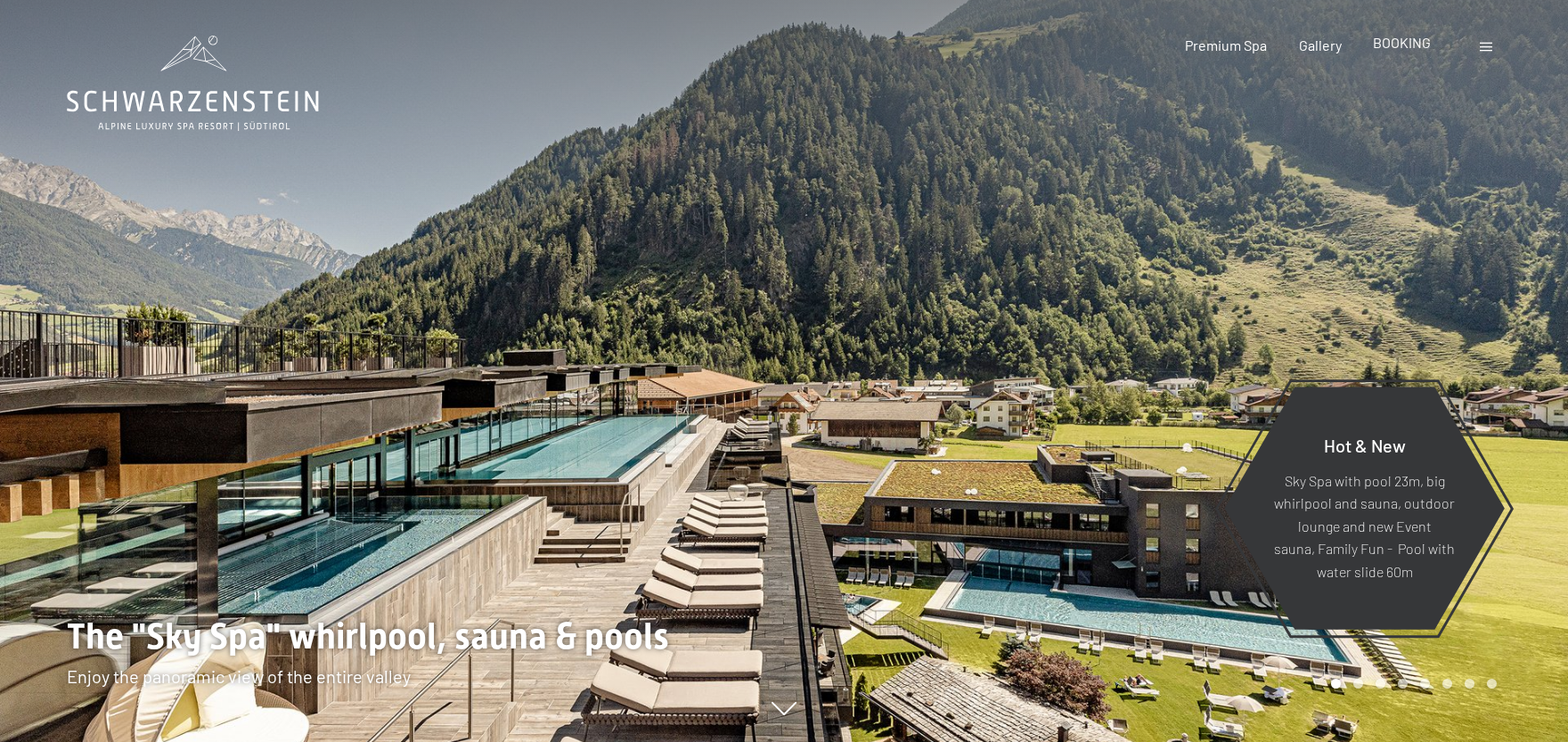
click at [1400, 49] on span "BOOKING" at bounding box center [1402, 42] width 58 height 17
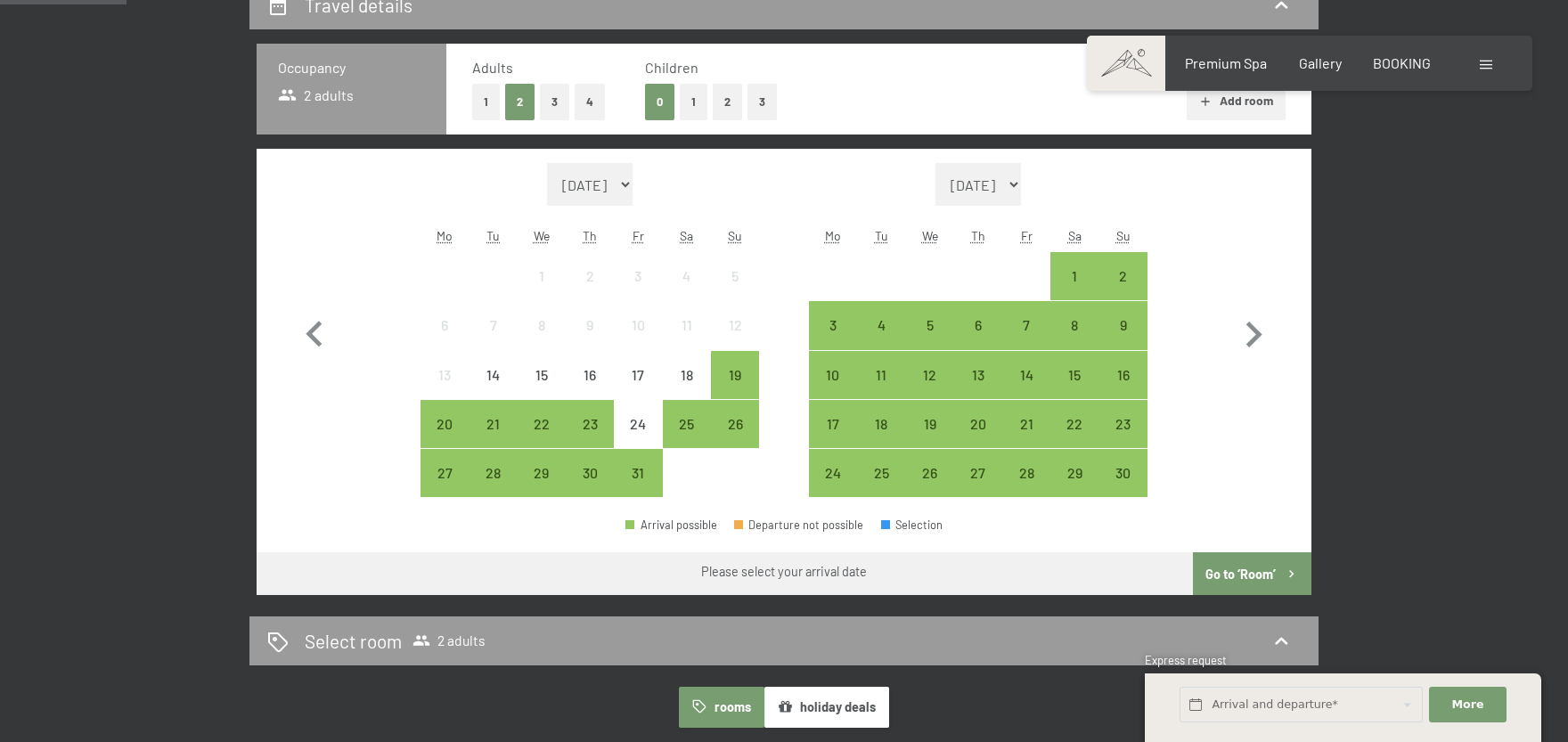
scroll to position [490, 0]
click at [1251, 335] on icon "button" at bounding box center [1254, 335] width 51 height 51
select select "[DATE]"
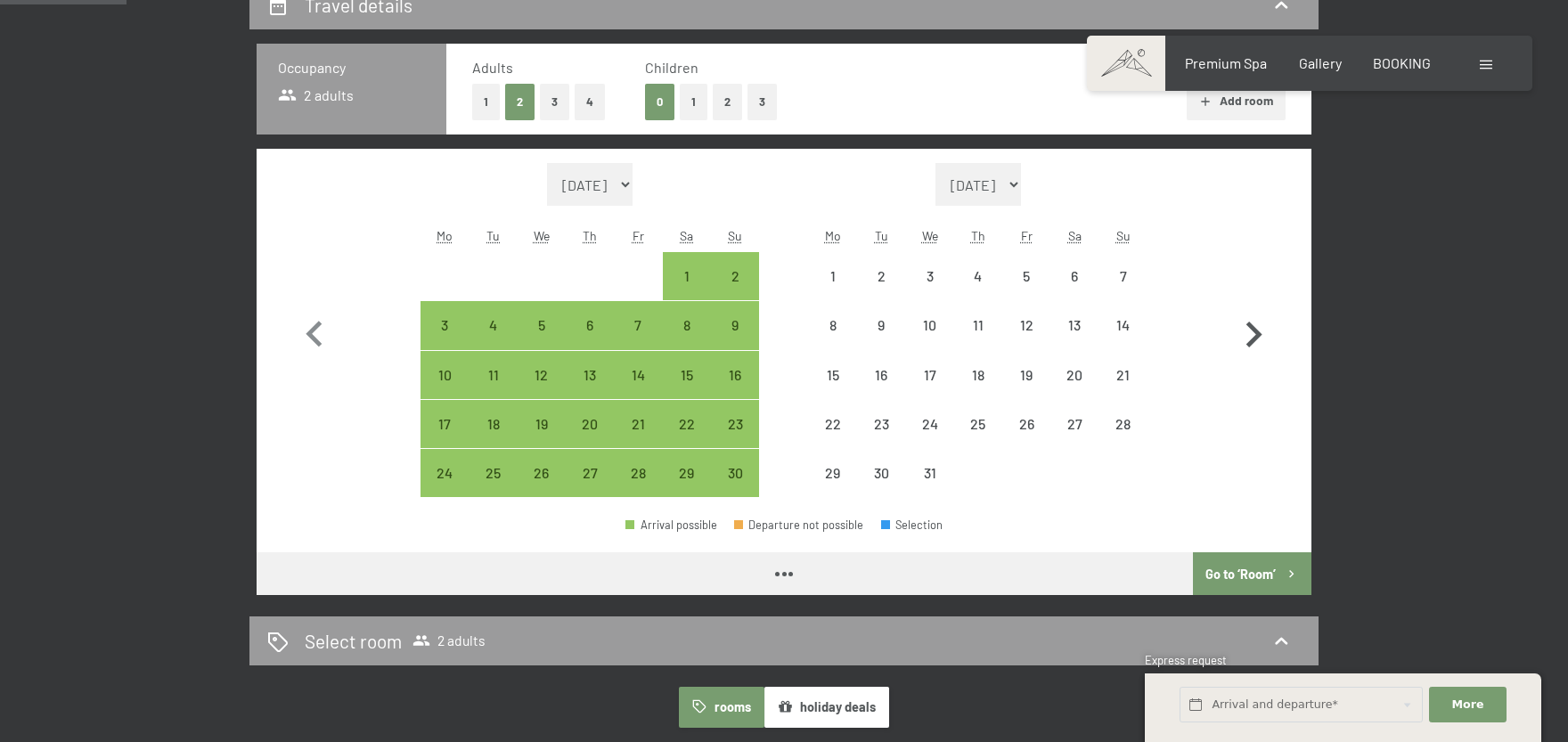
click at [1251, 335] on icon "button" at bounding box center [1254, 335] width 51 height 51
select select "[DATE]"
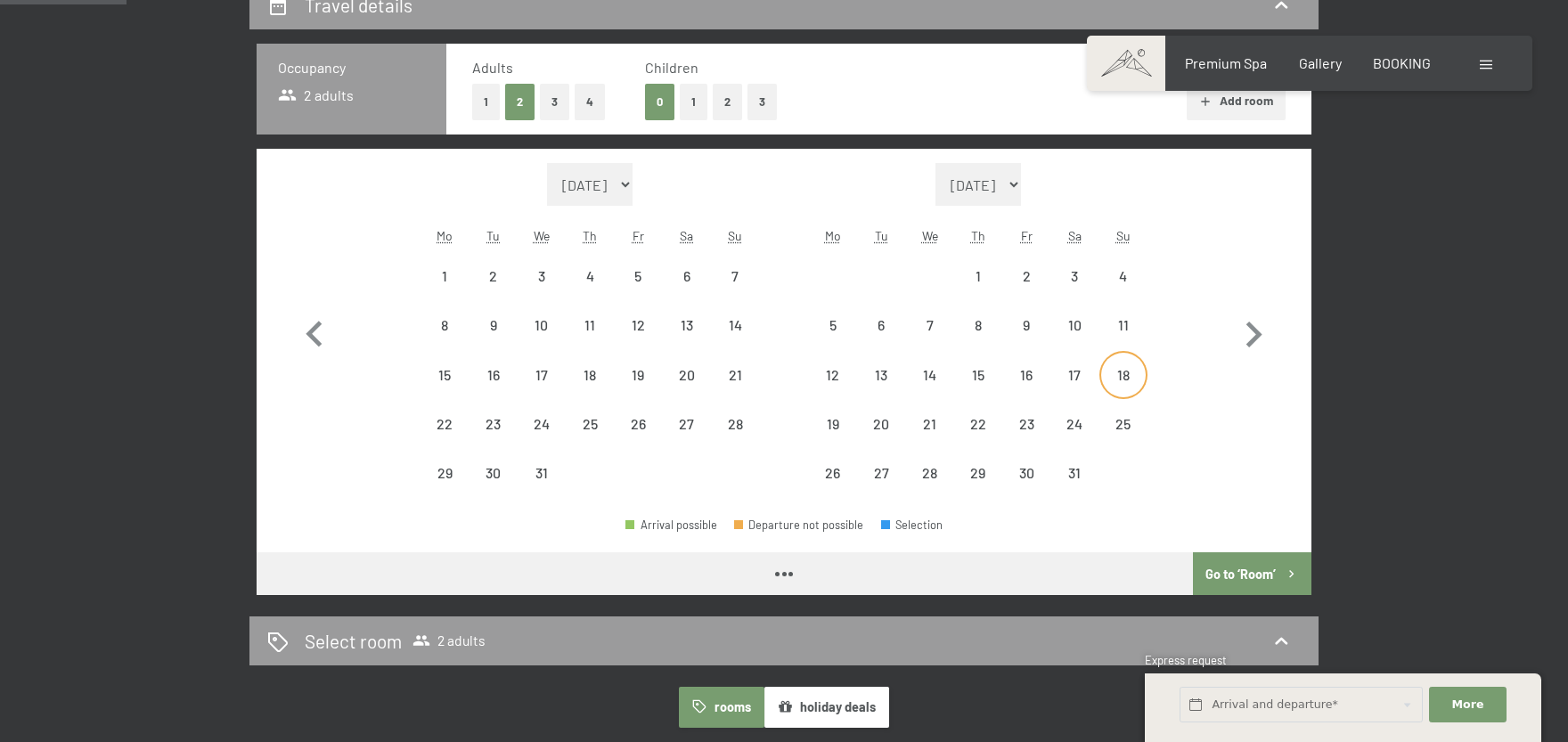
select select "[DATE]"
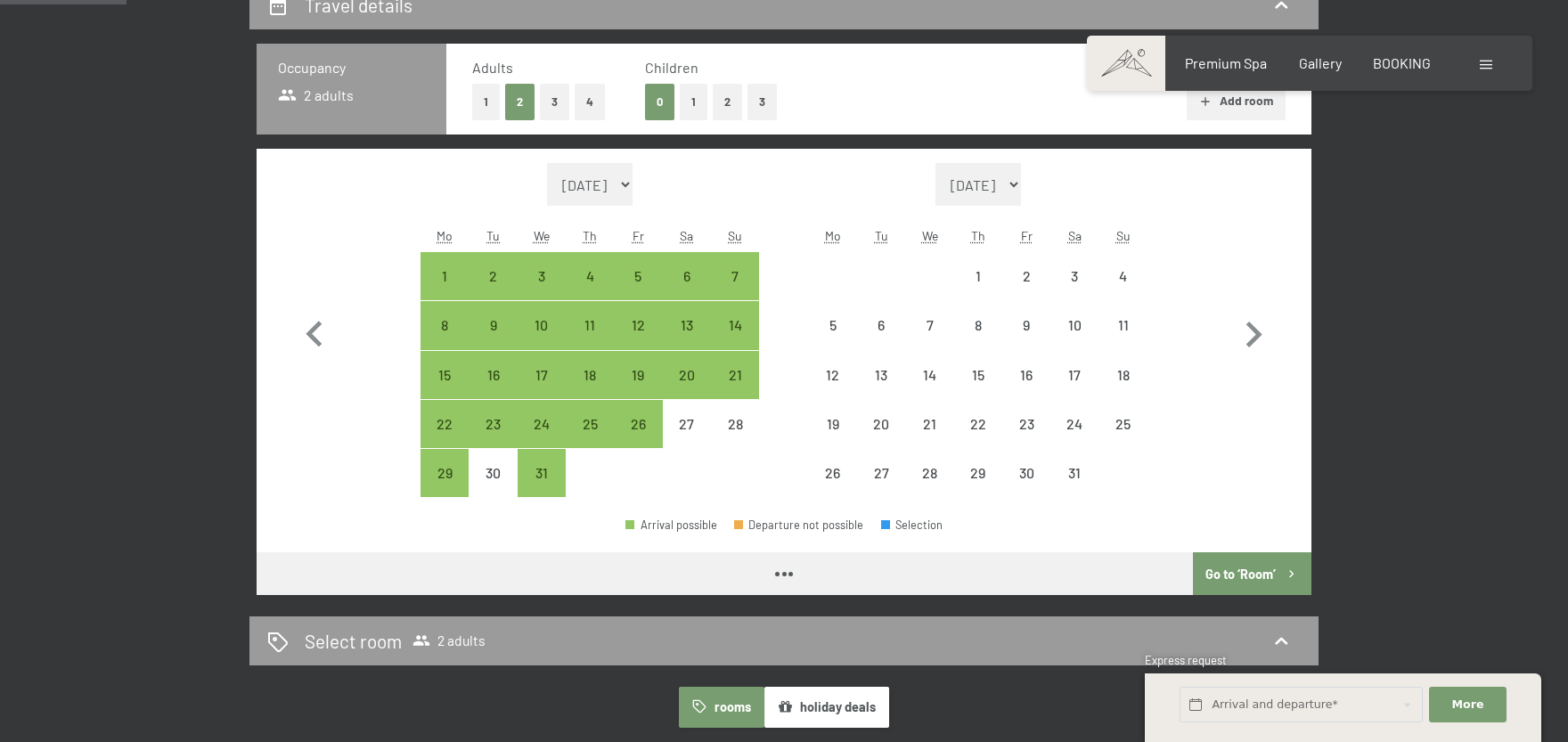
select select "[DATE]"
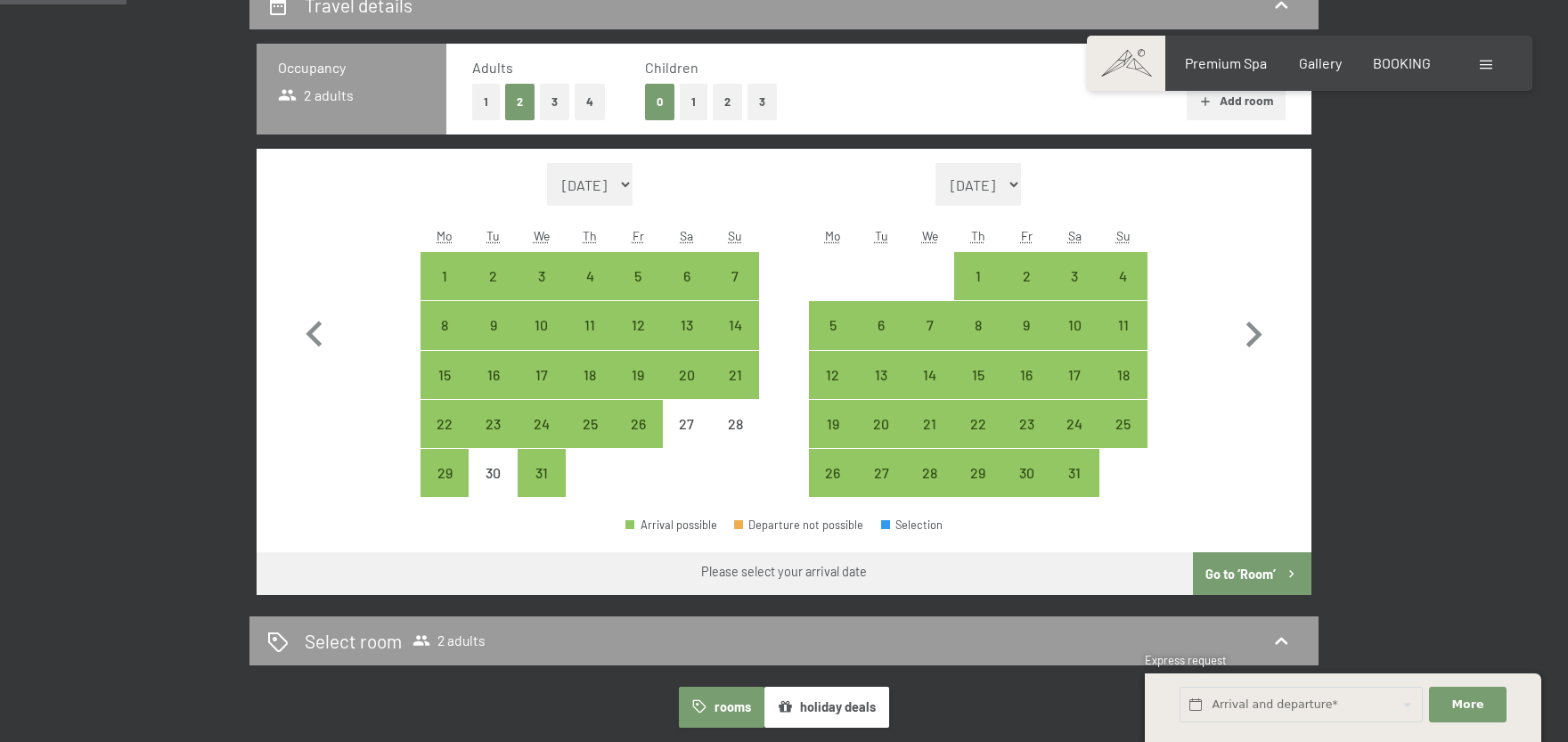
click at [638, 427] on span "Consent to marketing activities*" at bounding box center [713, 423] width 201 height 17
click at [604, 427] on input "Consent to marketing activities*" at bounding box center [595, 423] width 17 height 17
click at [641, 425] on span "Consent to marketing activities*" at bounding box center [713, 423] width 201 height 17
click at [604, 425] on input "Consent to marketing activities*" at bounding box center [595, 423] width 17 height 17
click at [641, 420] on span "Consent to marketing activities*" at bounding box center [713, 423] width 201 height 17
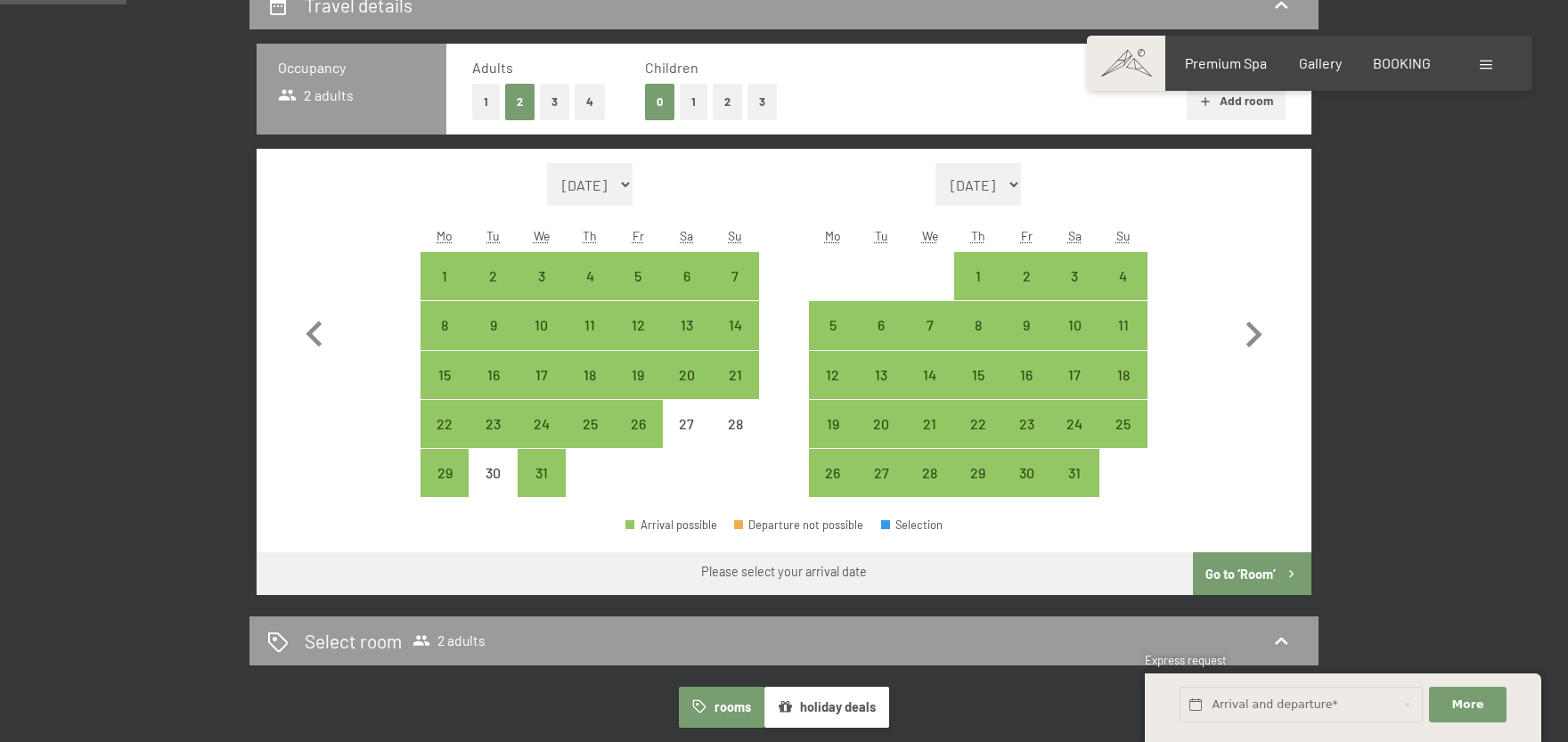
click at [604, 420] on input "Consent to marketing activities*" at bounding box center [595, 423] width 17 height 17
checkbox input "false"
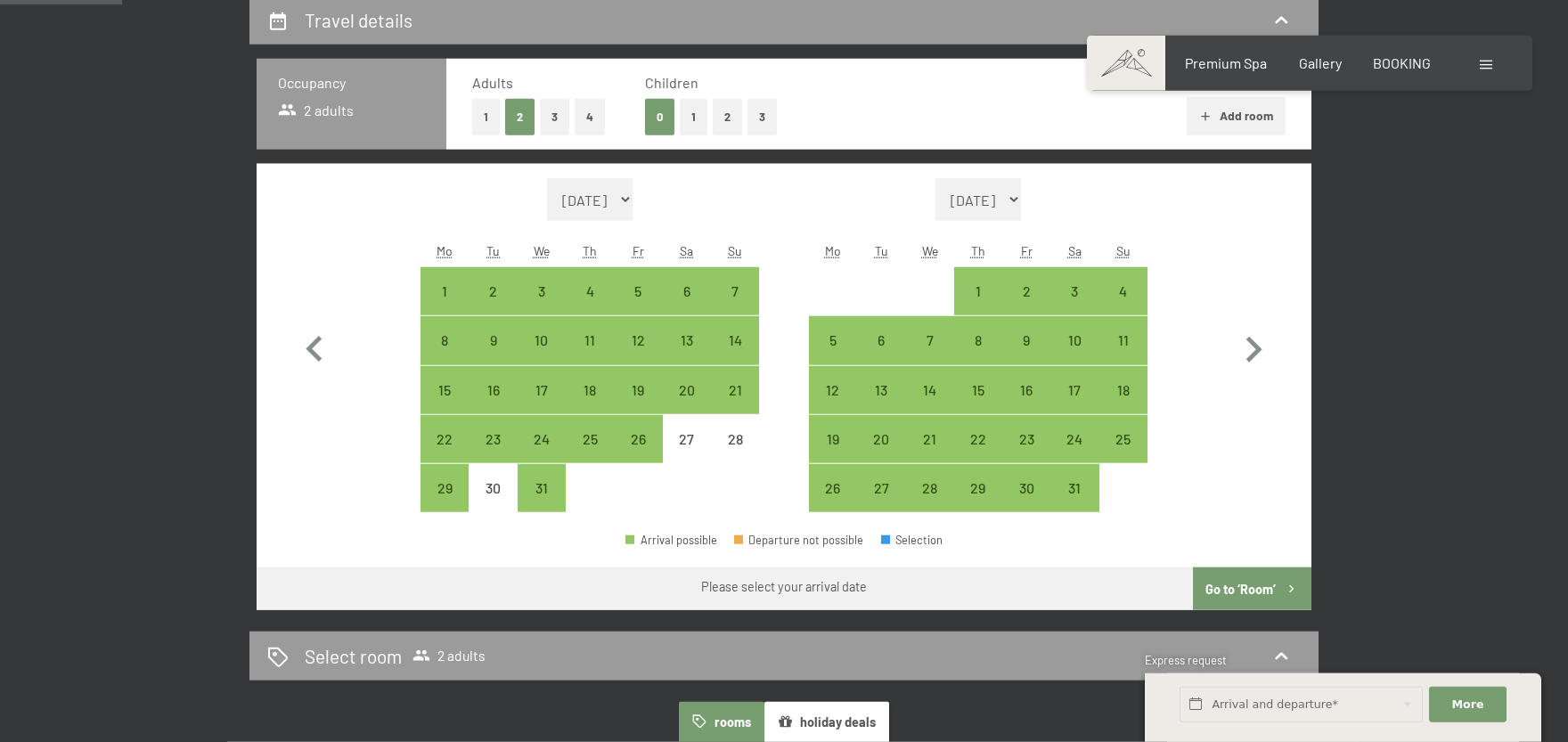
scroll to position [392, 0]
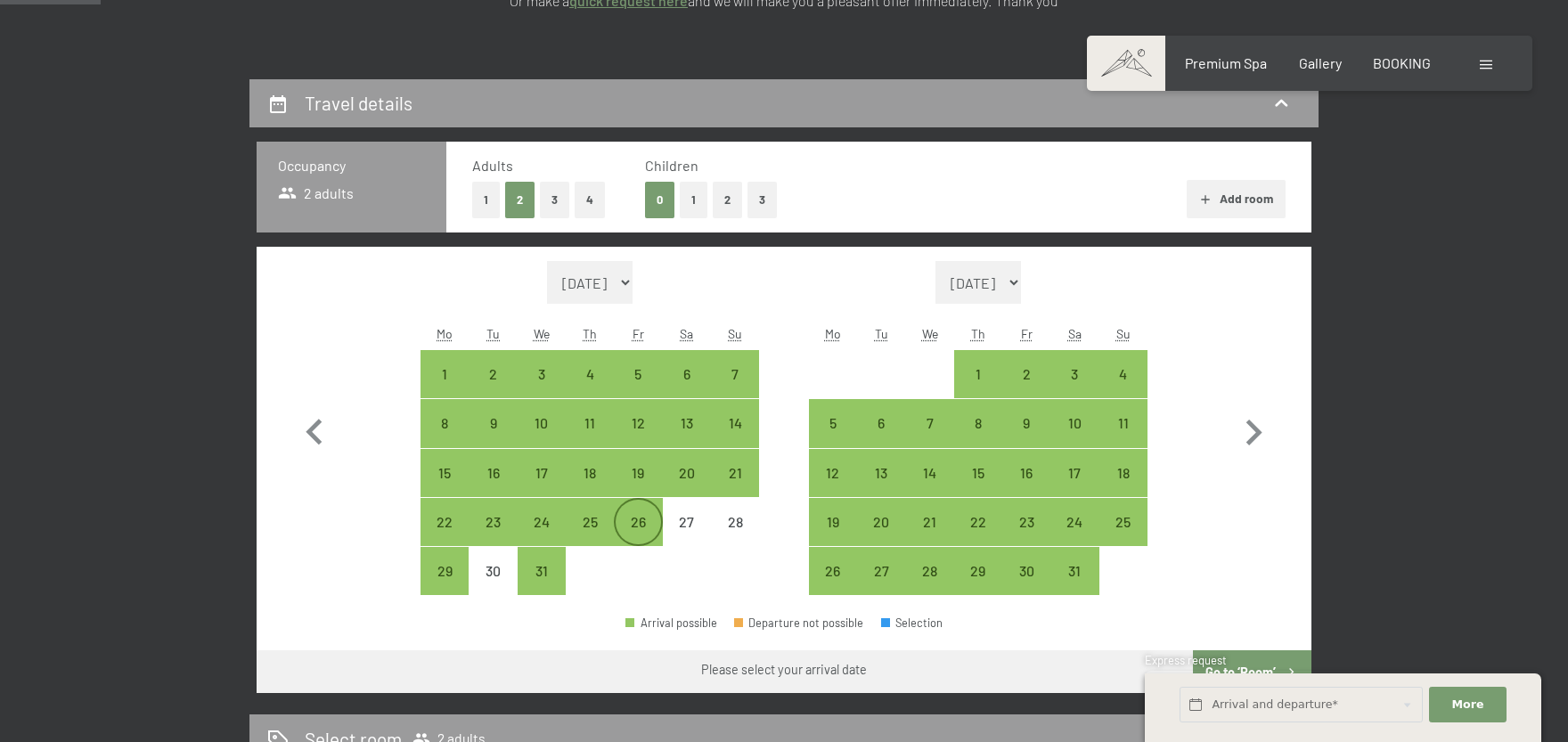
click at [647, 529] on div "26" at bounding box center [638, 537] width 44 height 44
select select "[DATE]"
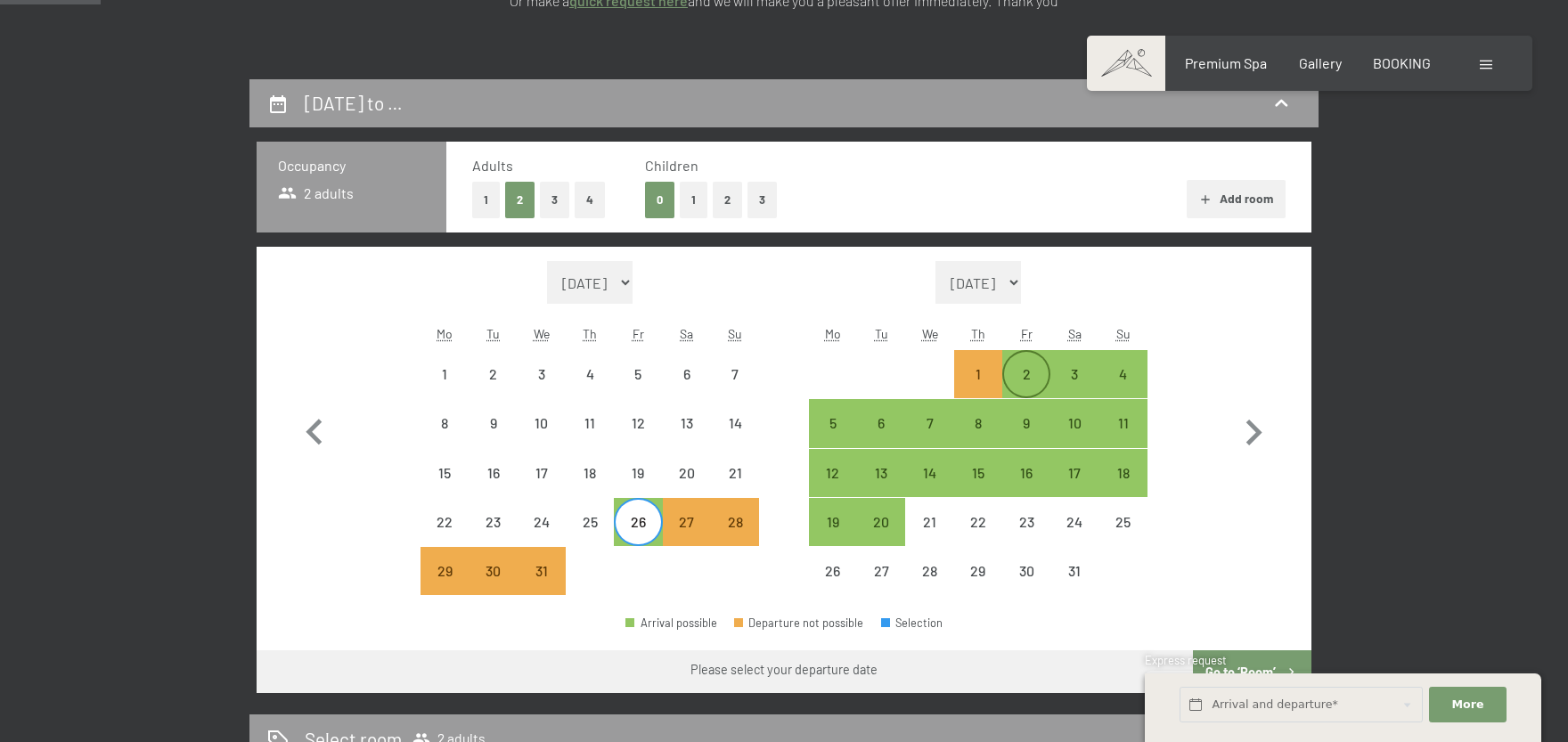
click at [1026, 375] on div "2" at bounding box center [1026, 389] width 44 height 44
select select "[DATE]"
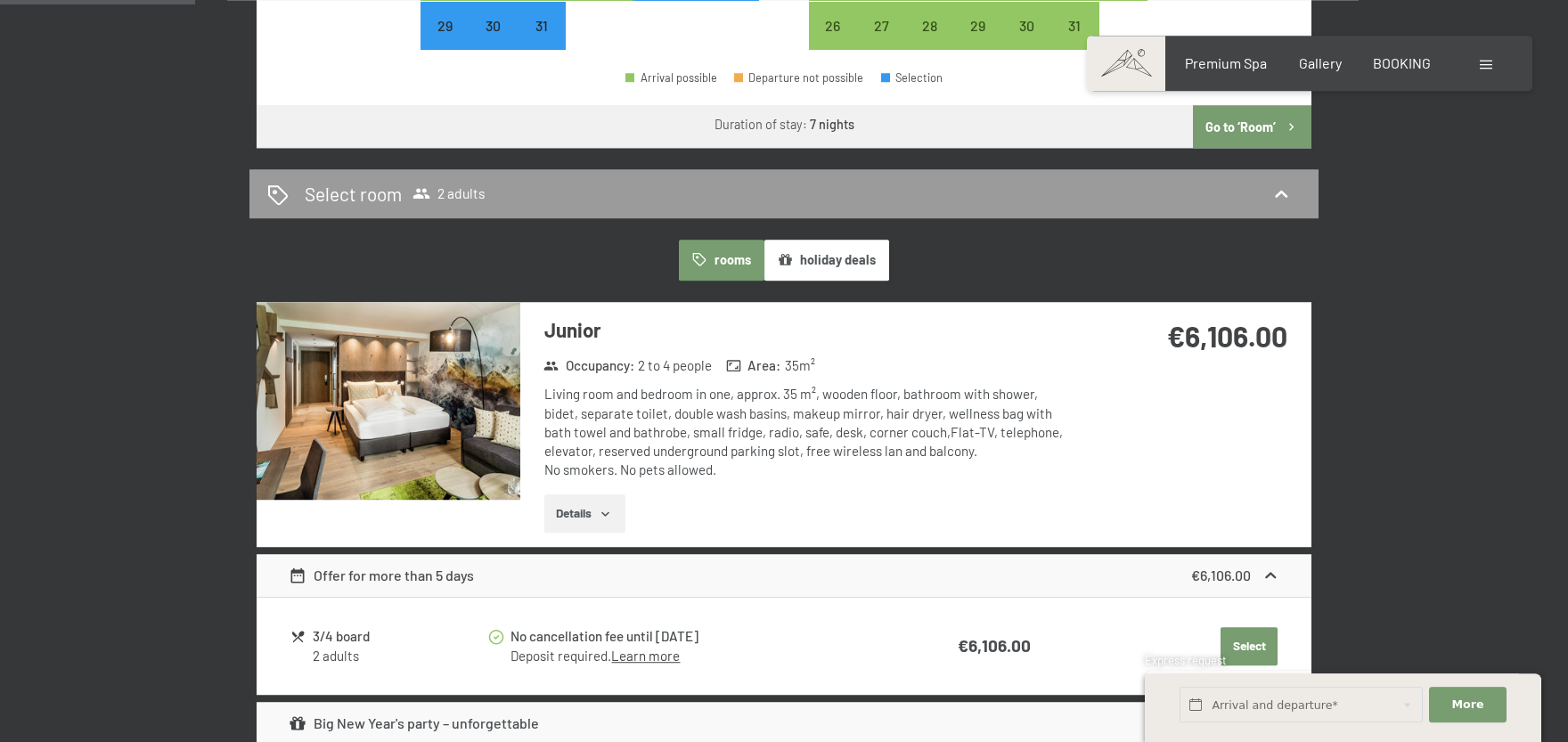
scroll to position [980, 0]
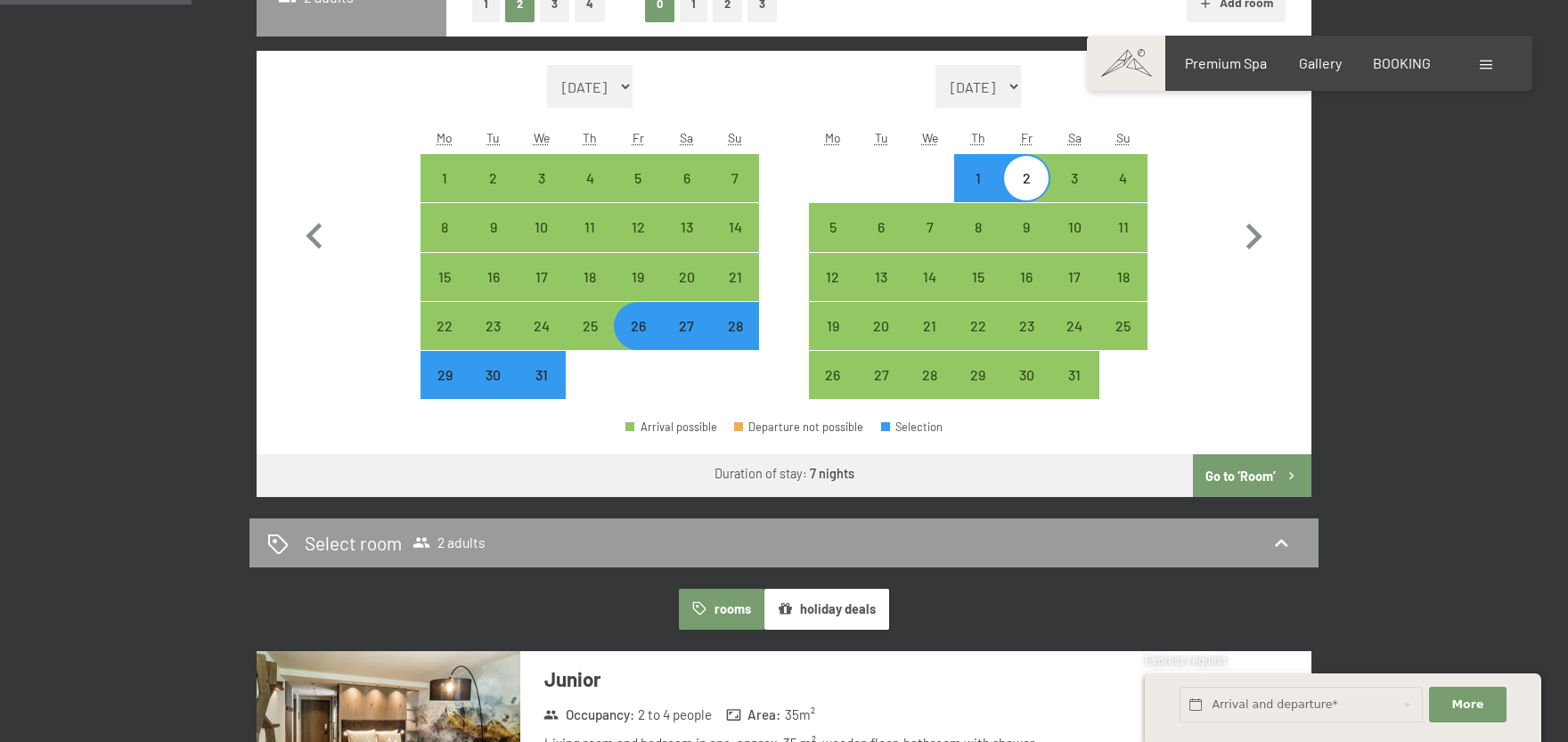
click at [1269, 477] on button "Go to ‘Room’" at bounding box center [1252, 475] width 119 height 43
select select "[DATE]"
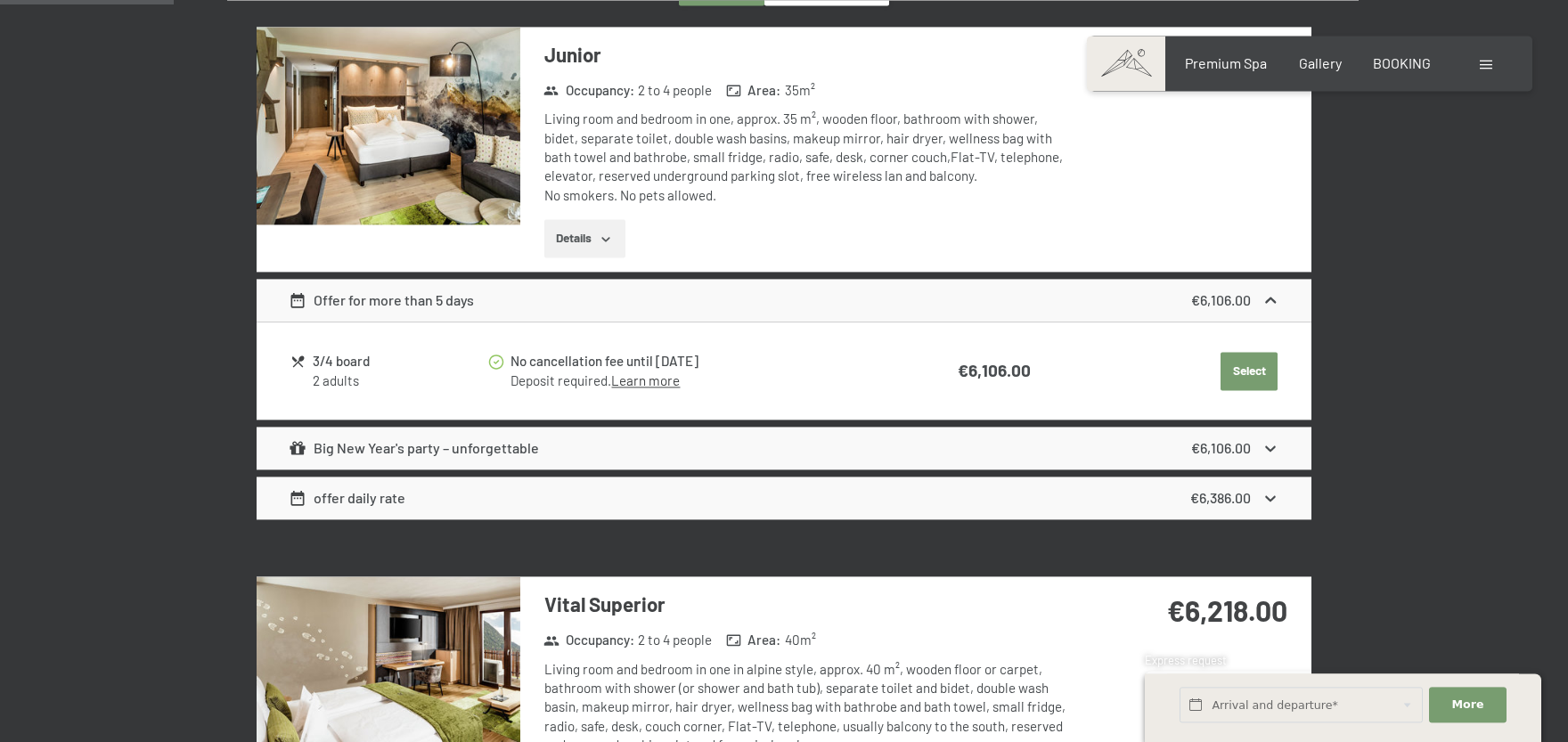
scroll to position [765, 0]
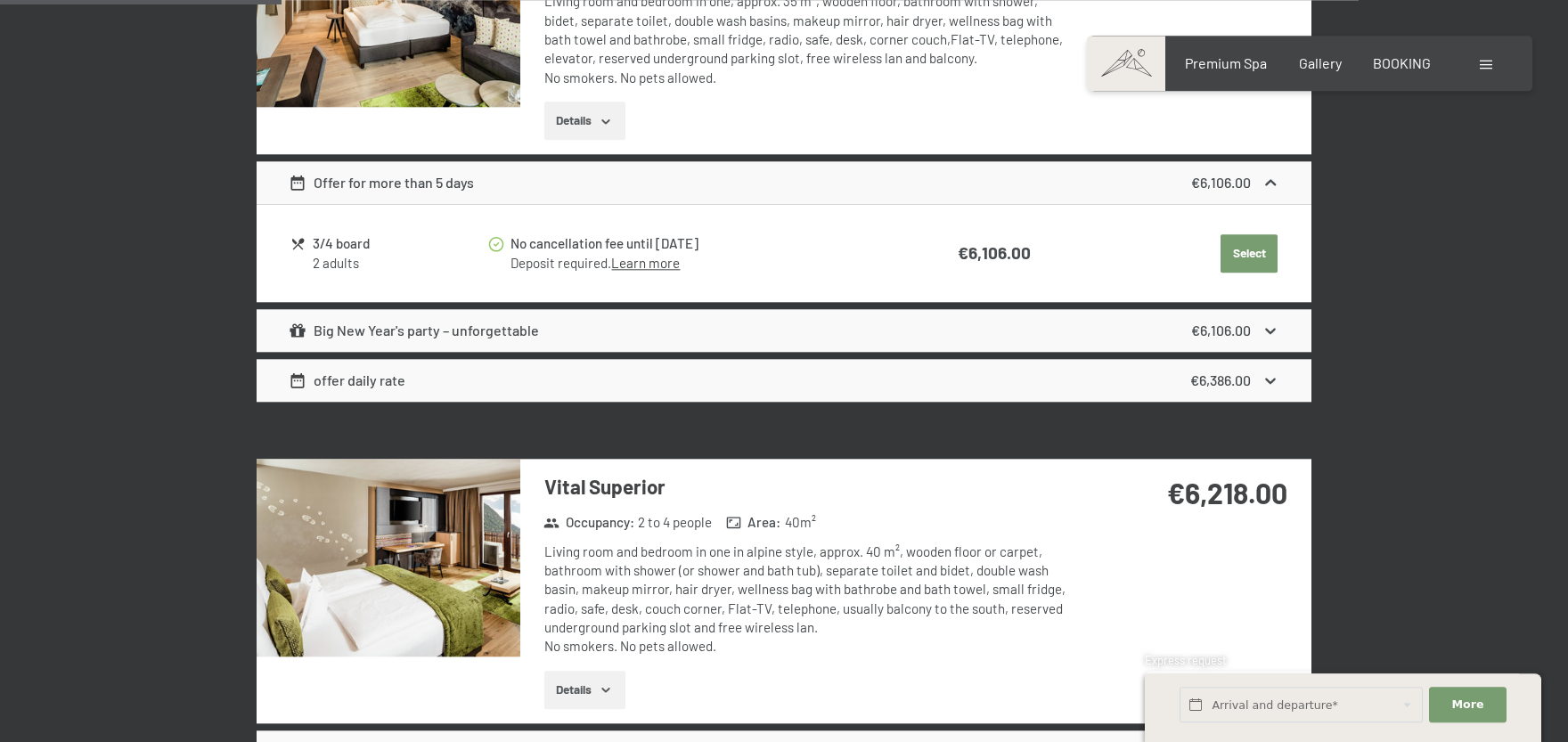
click at [1270, 327] on icon at bounding box center [1270, 331] width 18 height 18
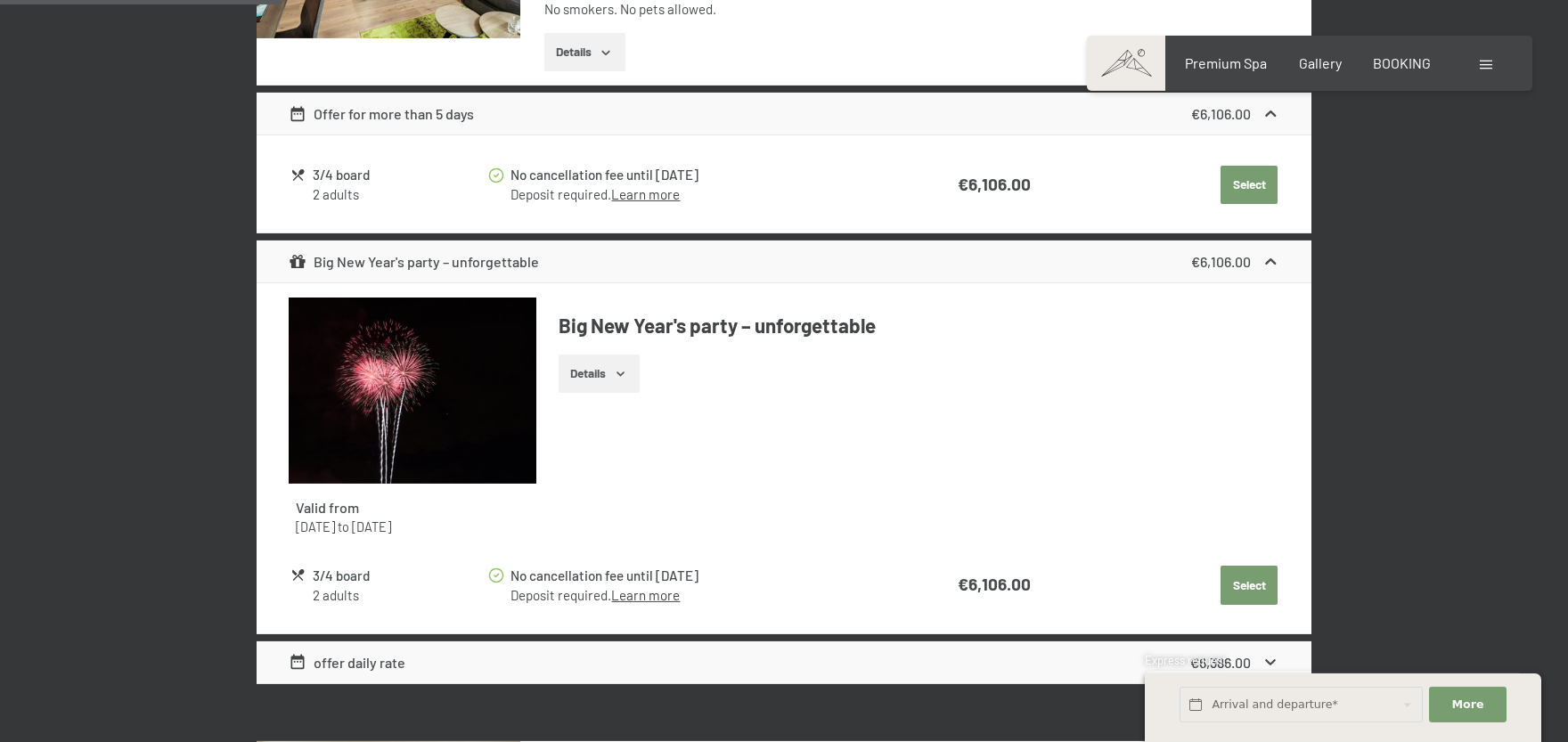
scroll to position [961, 0]
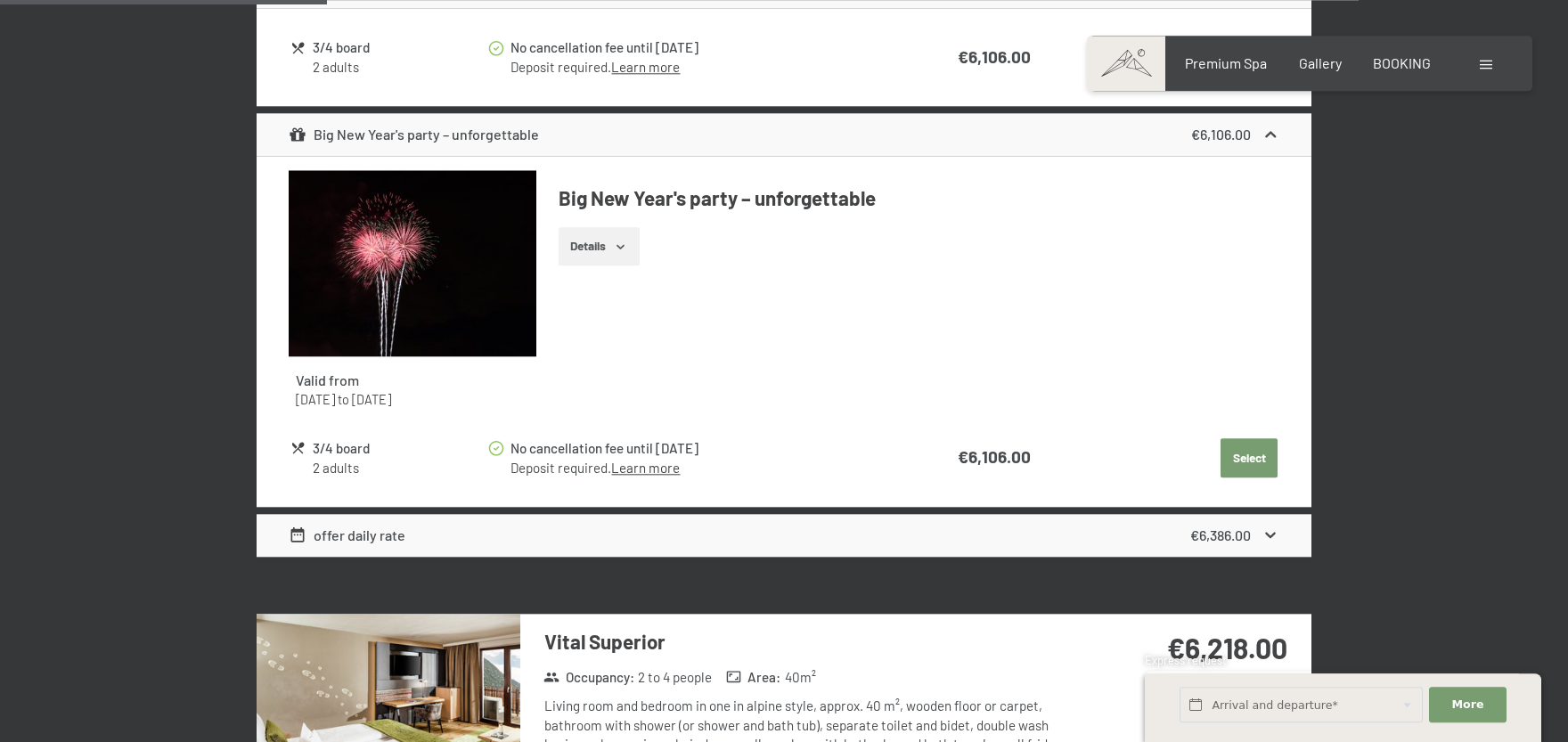
click at [607, 250] on button "Details" at bounding box center [599, 246] width 81 height 40
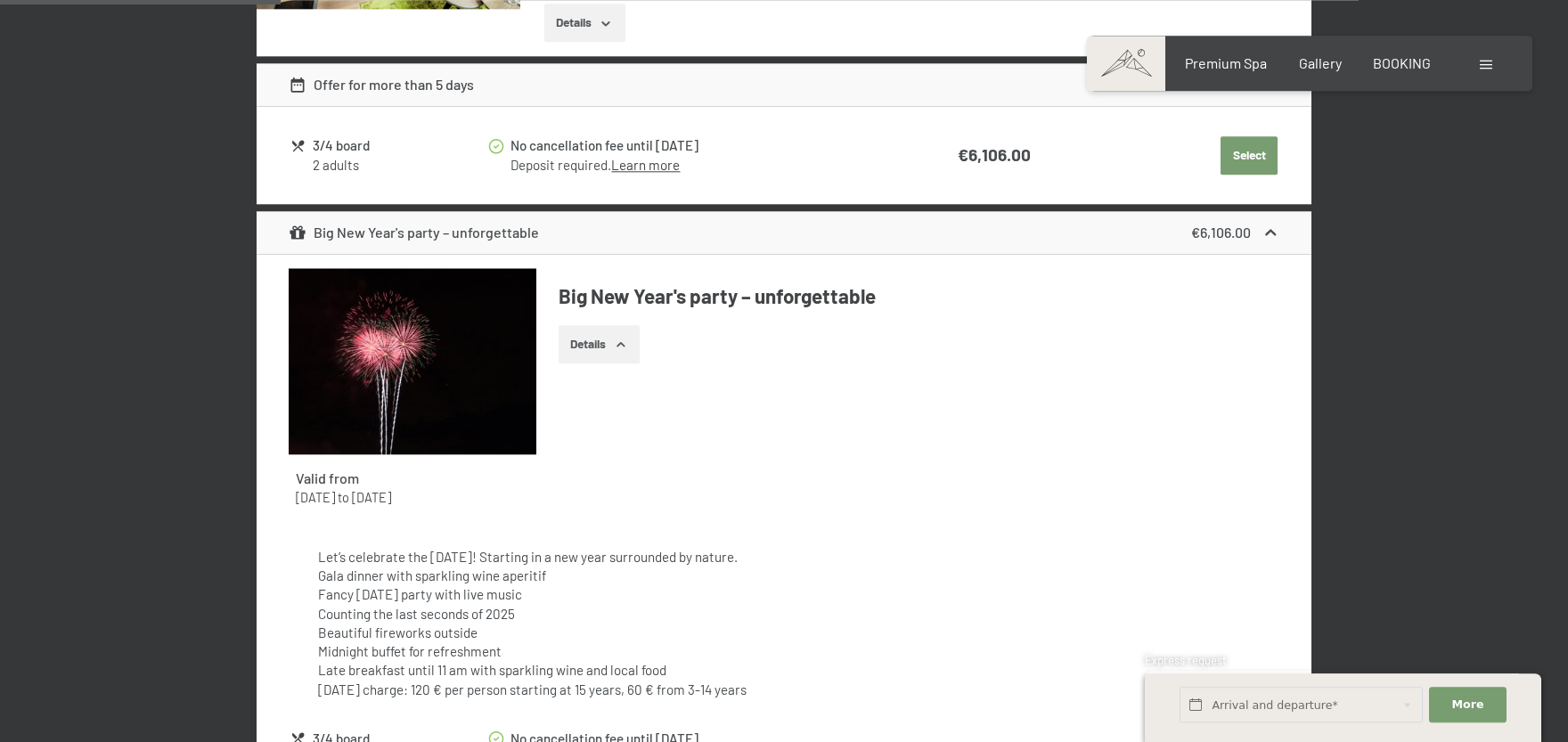
scroll to position [568, 0]
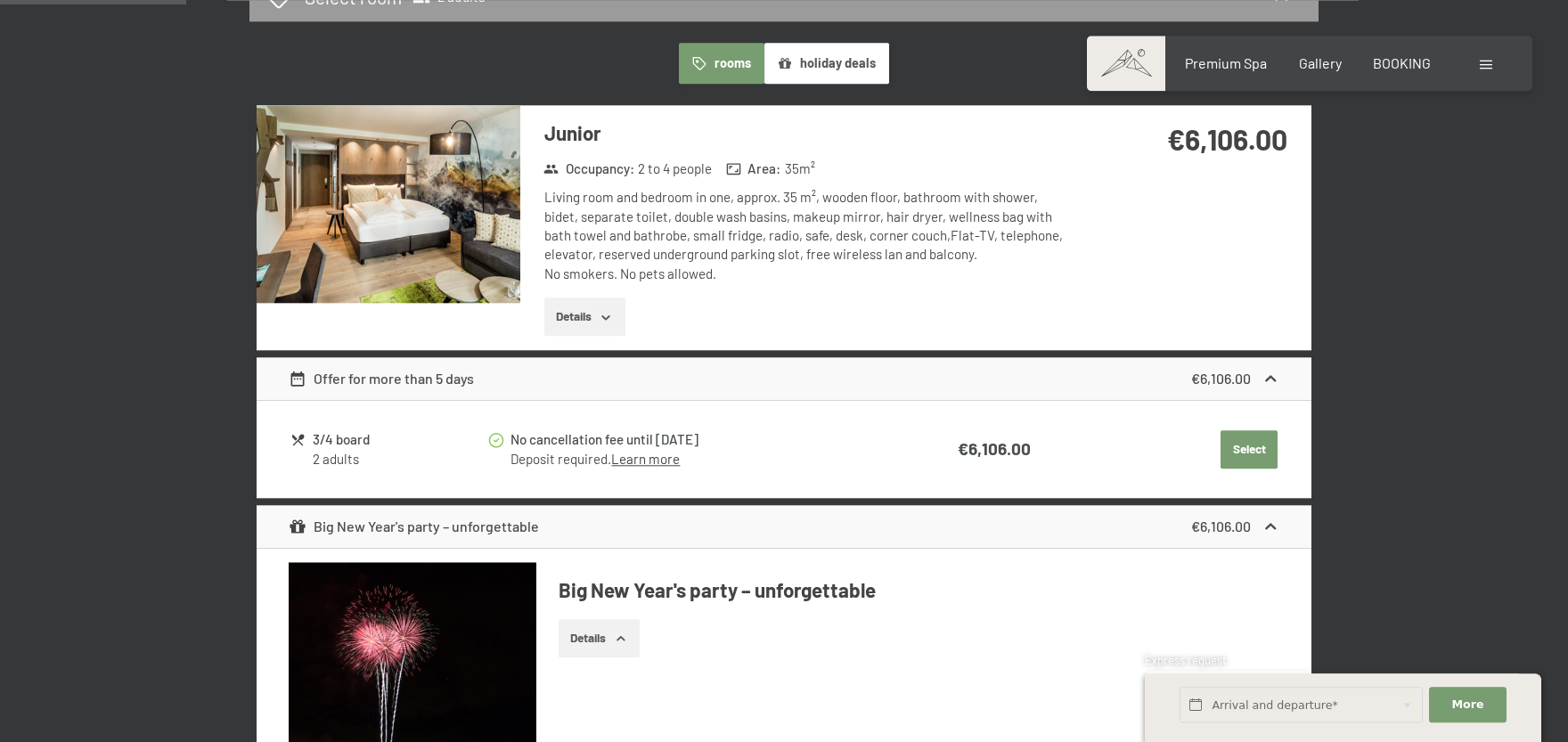
click at [610, 315] on icon "button" at bounding box center [606, 316] width 8 height 5
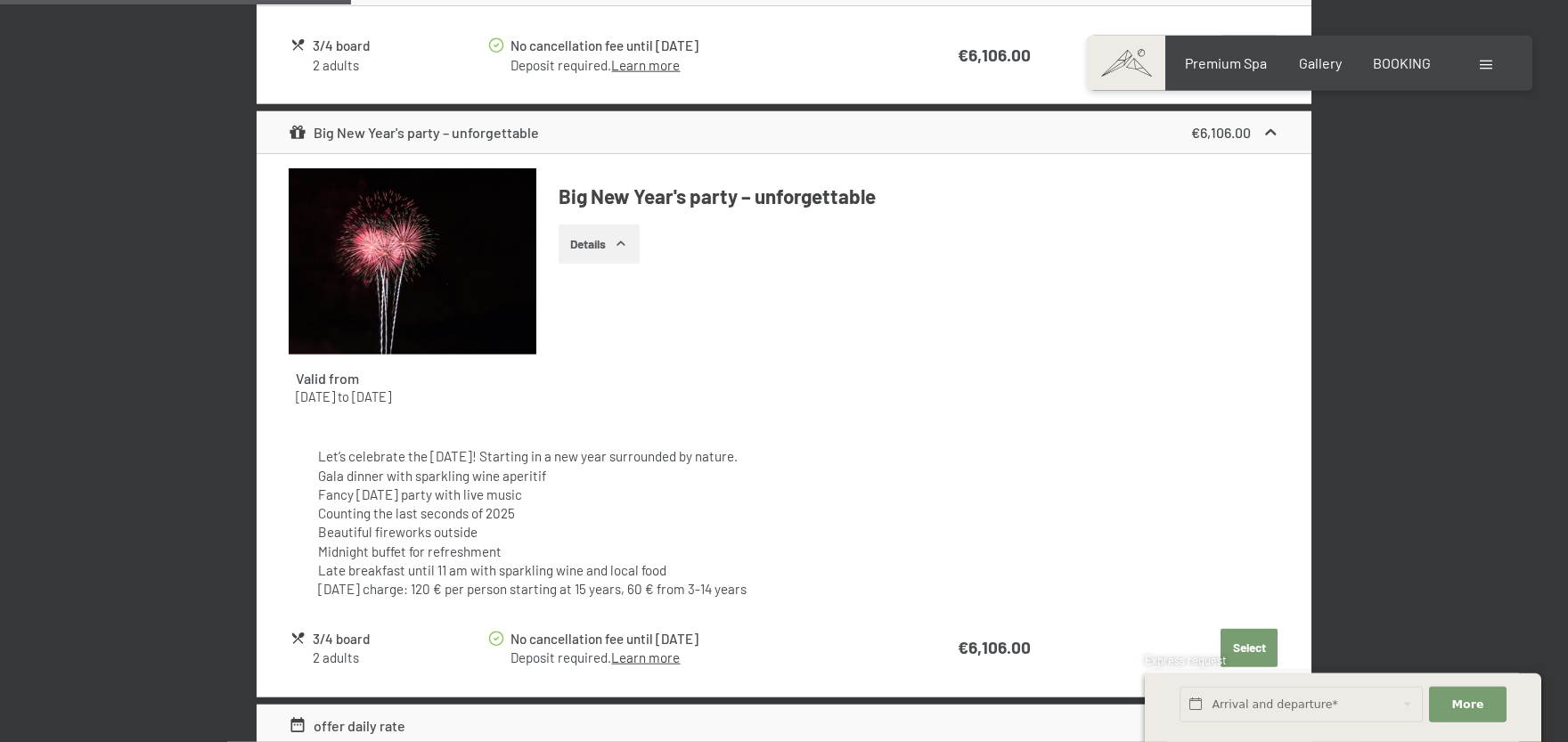
scroll to position [1157, 0]
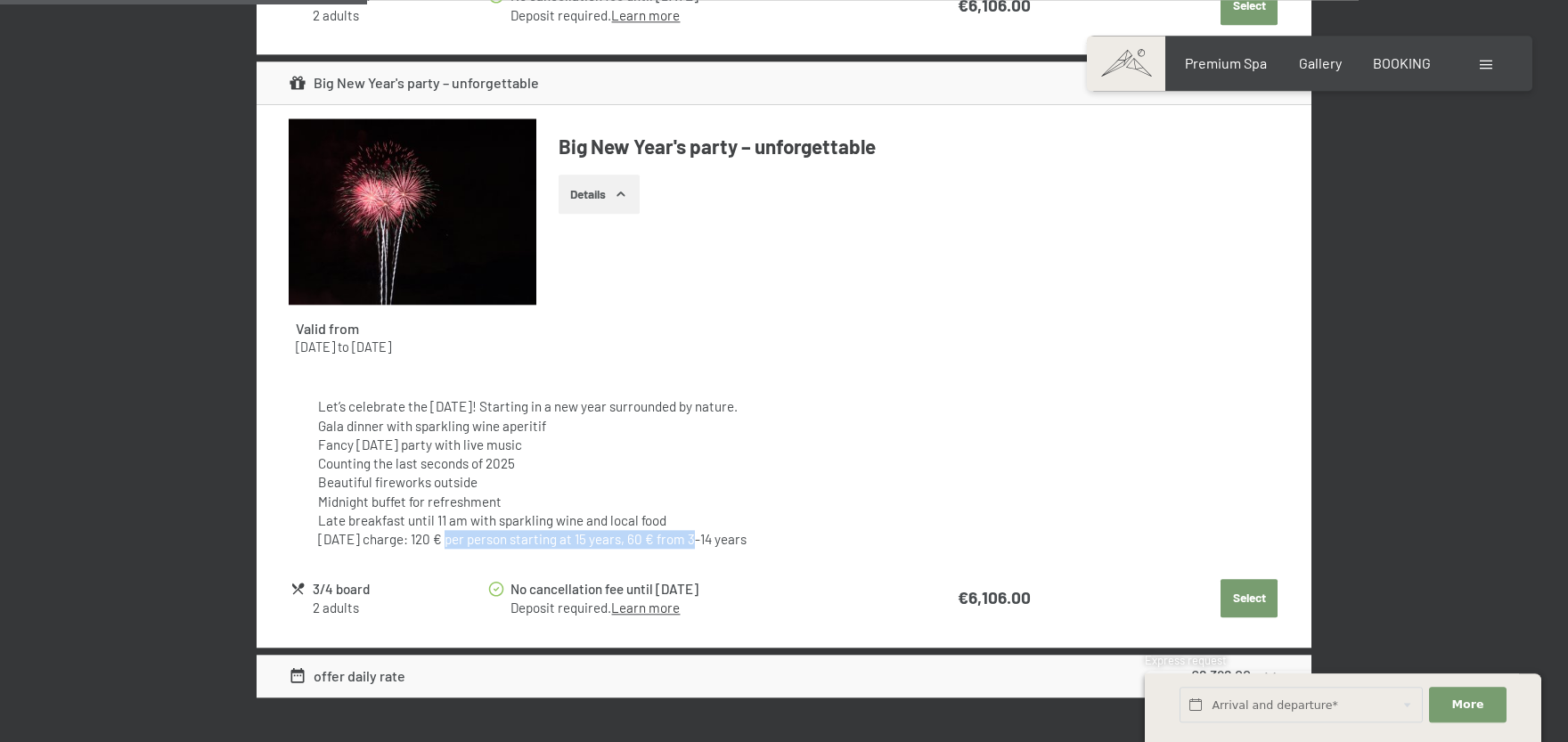
drag, startPoint x: 449, startPoint y: 536, endPoint x: 688, endPoint y: 542, distance: 239.1
click at [688, 542] on p "[DATE] charge: 120 € per person starting at 15 years, 60 € from 3-14 years" at bounding box center [784, 540] width 932 height 18
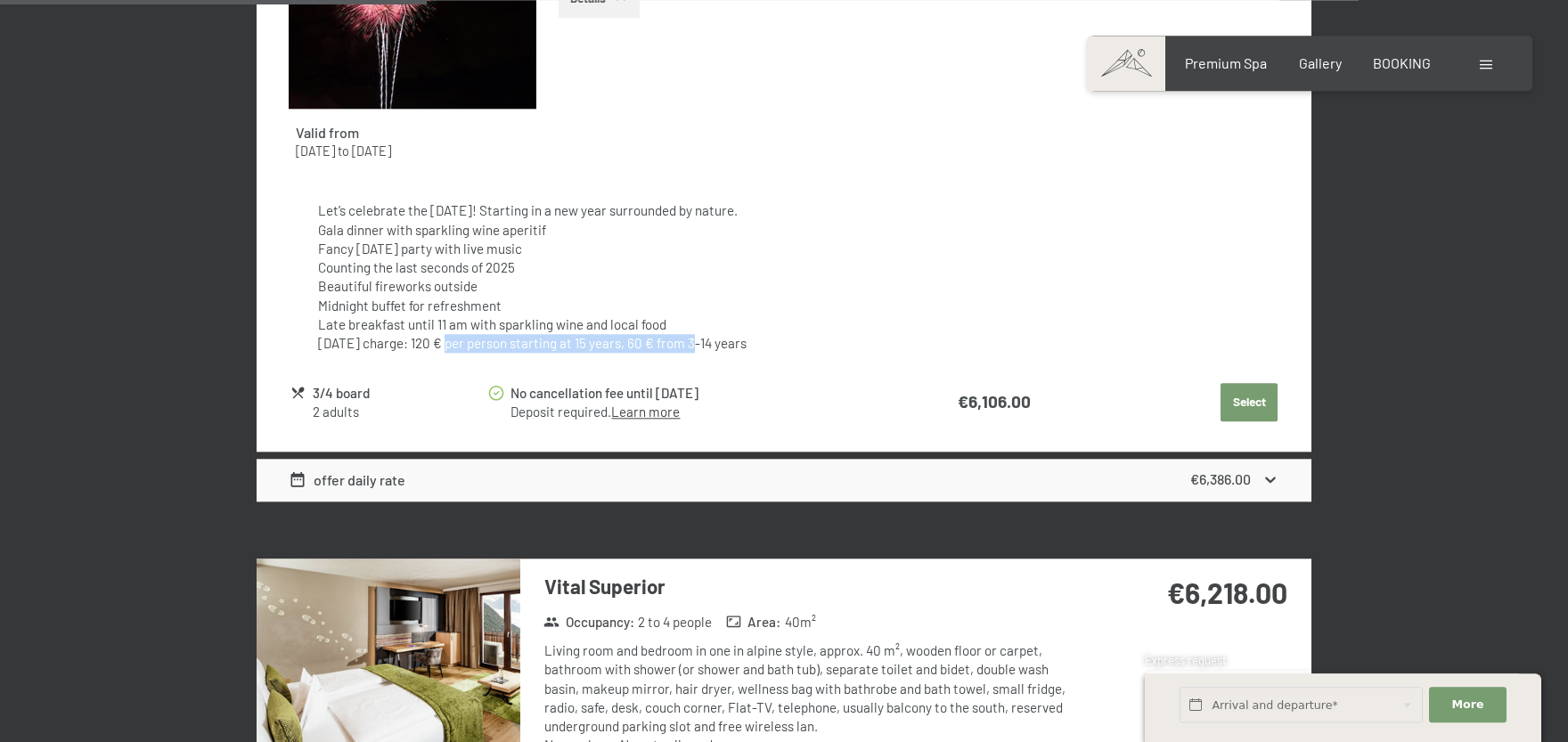
scroll to position [1255, 0]
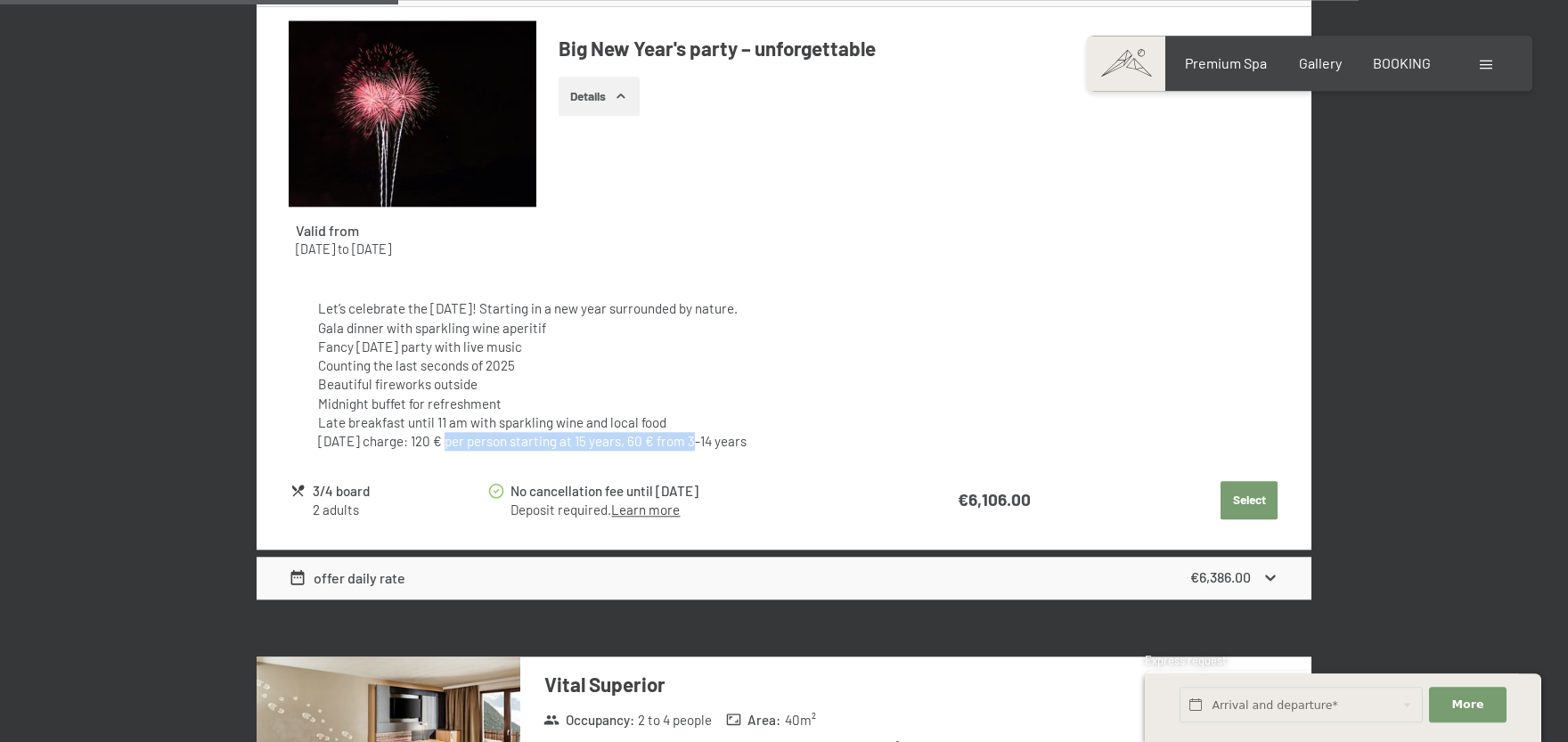
drag, startPoint x: 324, startPoint y: 304, endPoint x: 827, endPoint y: 436, distance: 520.0
click at [827, 436] on div "Let’s celebrate the [DATE]! Starting in a new year surrounded by nature. Gala d…" at bounding box center [784, 375] width 932 height 152
copy div "et’s celebrate the [DATE]! Starting in a new year surrounded by nature. Gala di…"
